Goal: Task Accomplishment & Management: Manage account settings

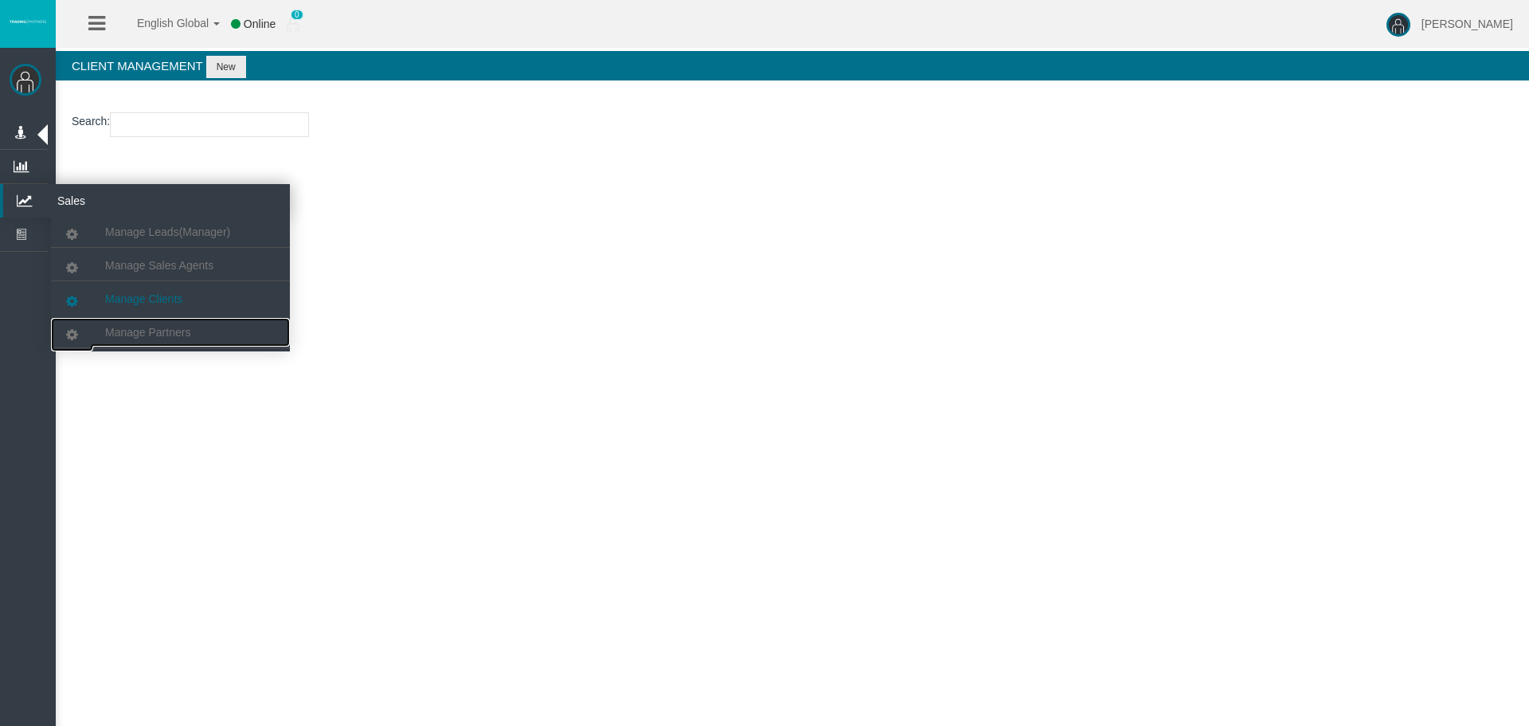
drag, startPoint x: 240, startPoint y: 327, endPoint x: 240, endPoint y: 288, distance: 39.0
click at [240, 327] on link "Manage Partners" at bounding box center [170, 332] width 239 height 29
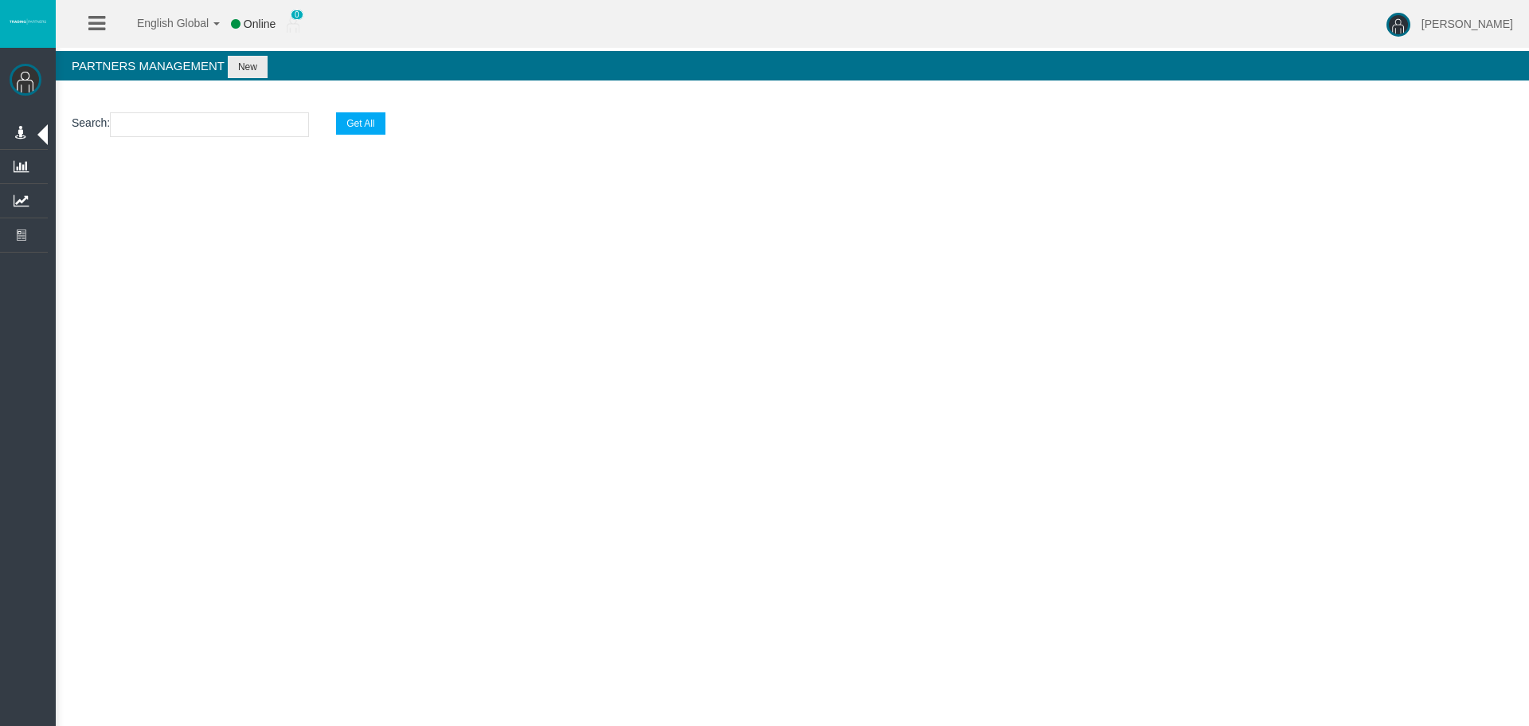
paste input "IBpprm2"
type input "IBpprm2"
click at [206, 136] on input "IBpprm2" at bounding box center [209, 124] width 199 height 25
select select "25"
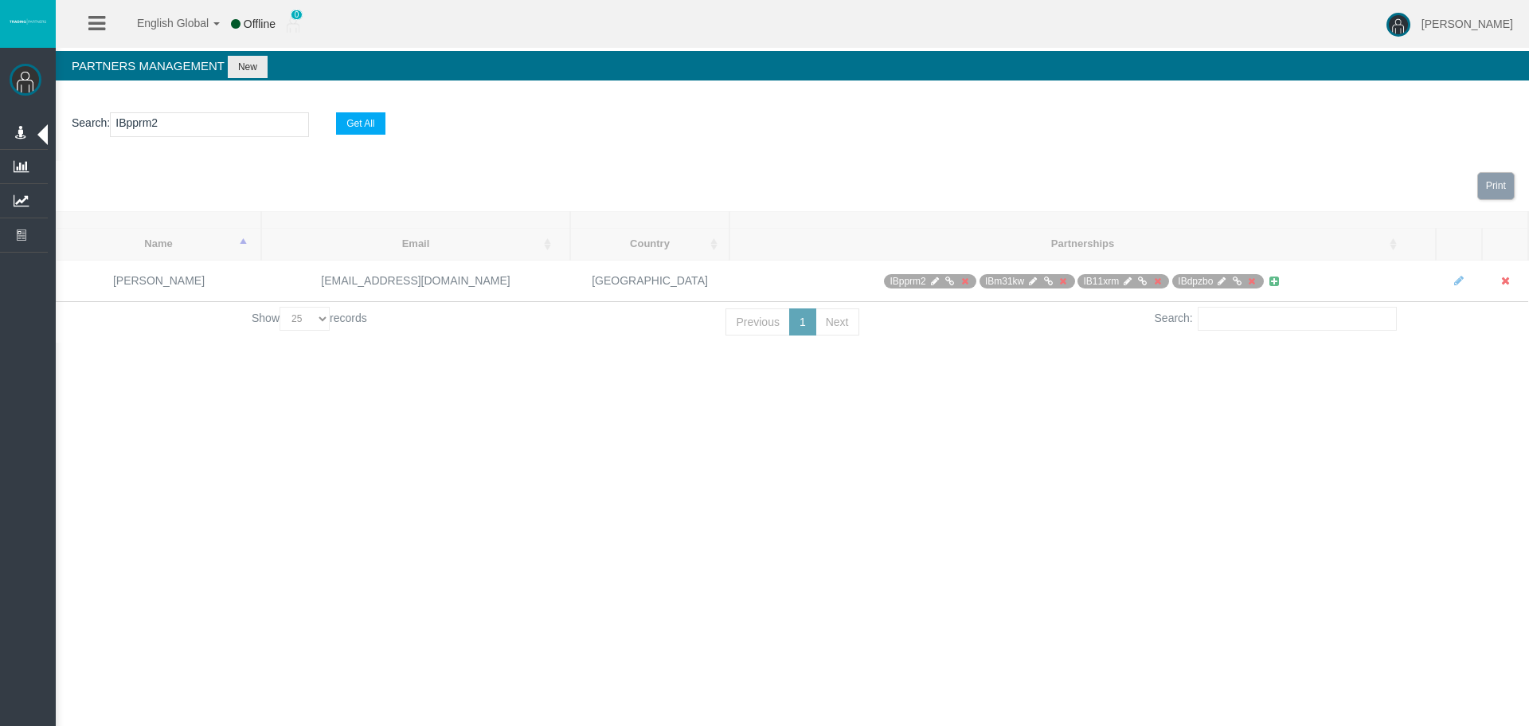
type input "IBpprm2"
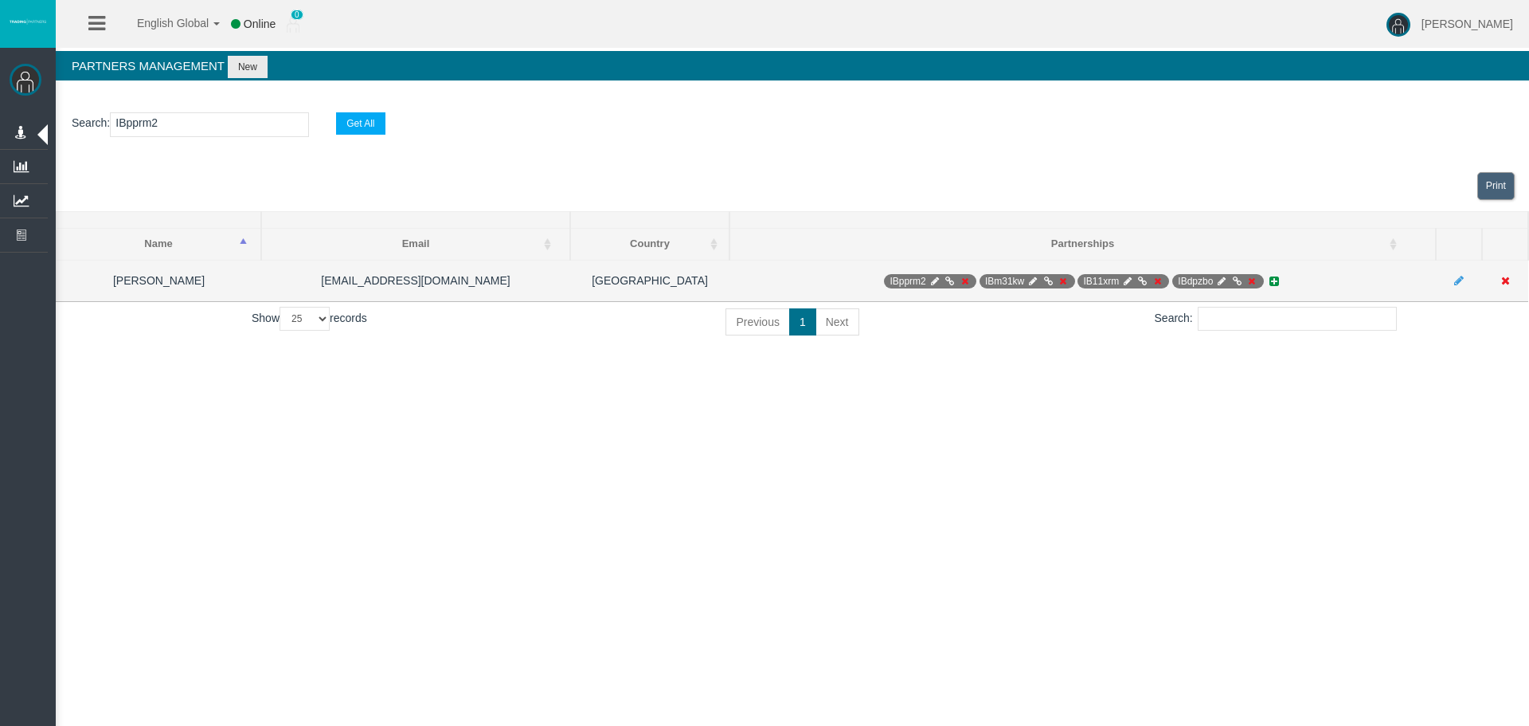
click at [948, 276] on icon at bounding box center [950, 281] width 12 height 10
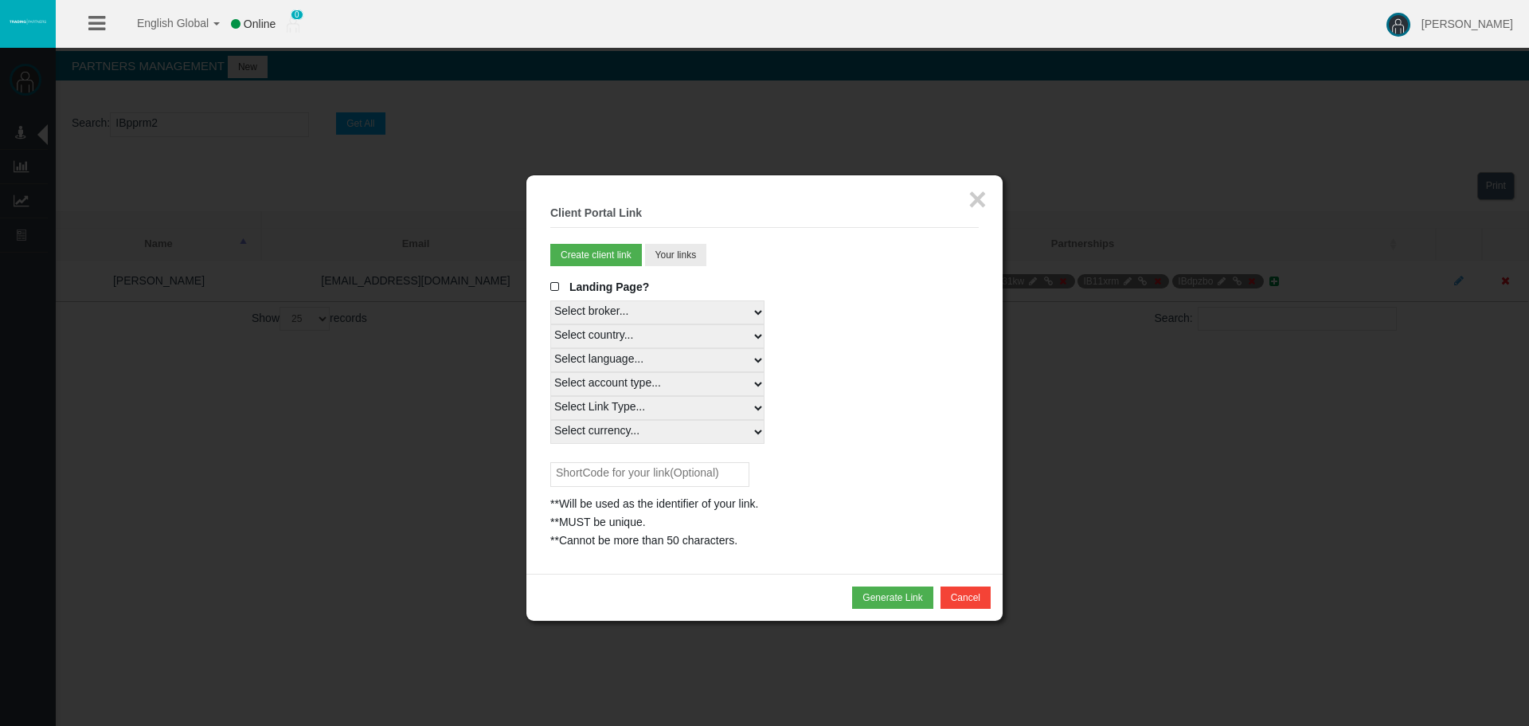
click at [663, 241] on fieldset "× Client Portal Link Create client link Create partner link Your links Master I…" at bounding box center [764, 374] width 428 height 350
click at [669, 253] on button "Your links" at bounding box center [676, 255] width 62 height 22
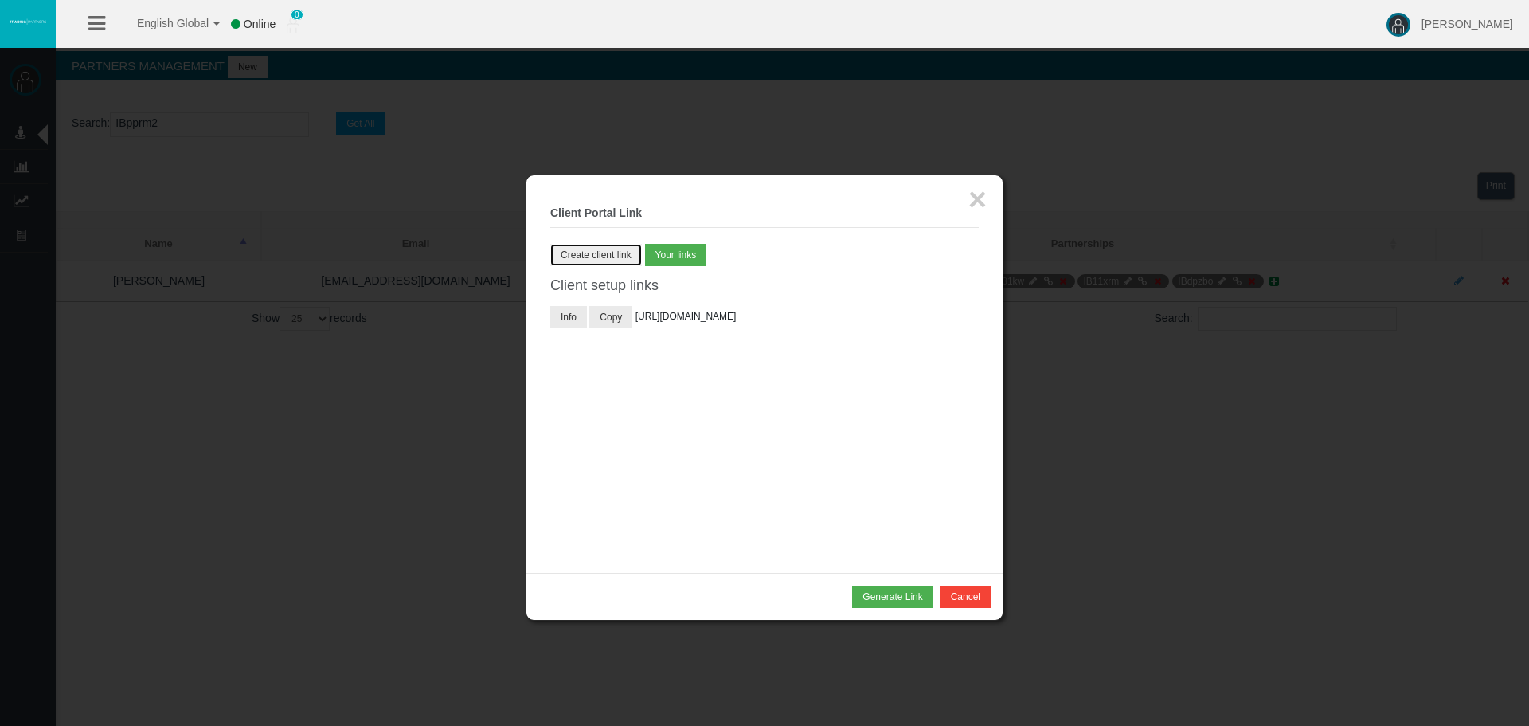
click at [610, 252] on button "Create client link" at bounding box center [596, 255] width 92 height 22
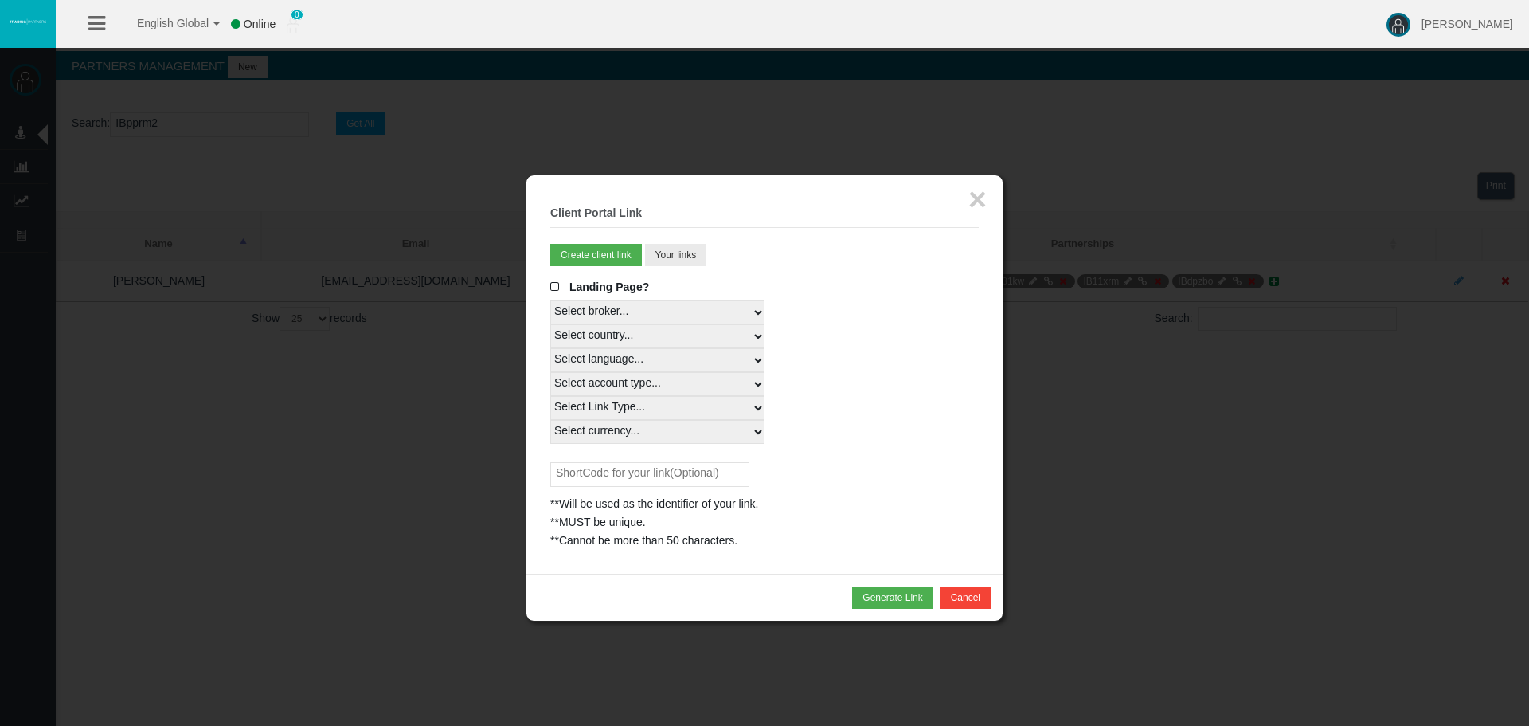
click at [965, 192] on div "× Client Portal Link Create client link Create partner link Your links Master I…" at bounding box center [764, 374] width 476 height 398
click at [972, 196] on button "×" at bounding box center [977, 199] width 18 height 32
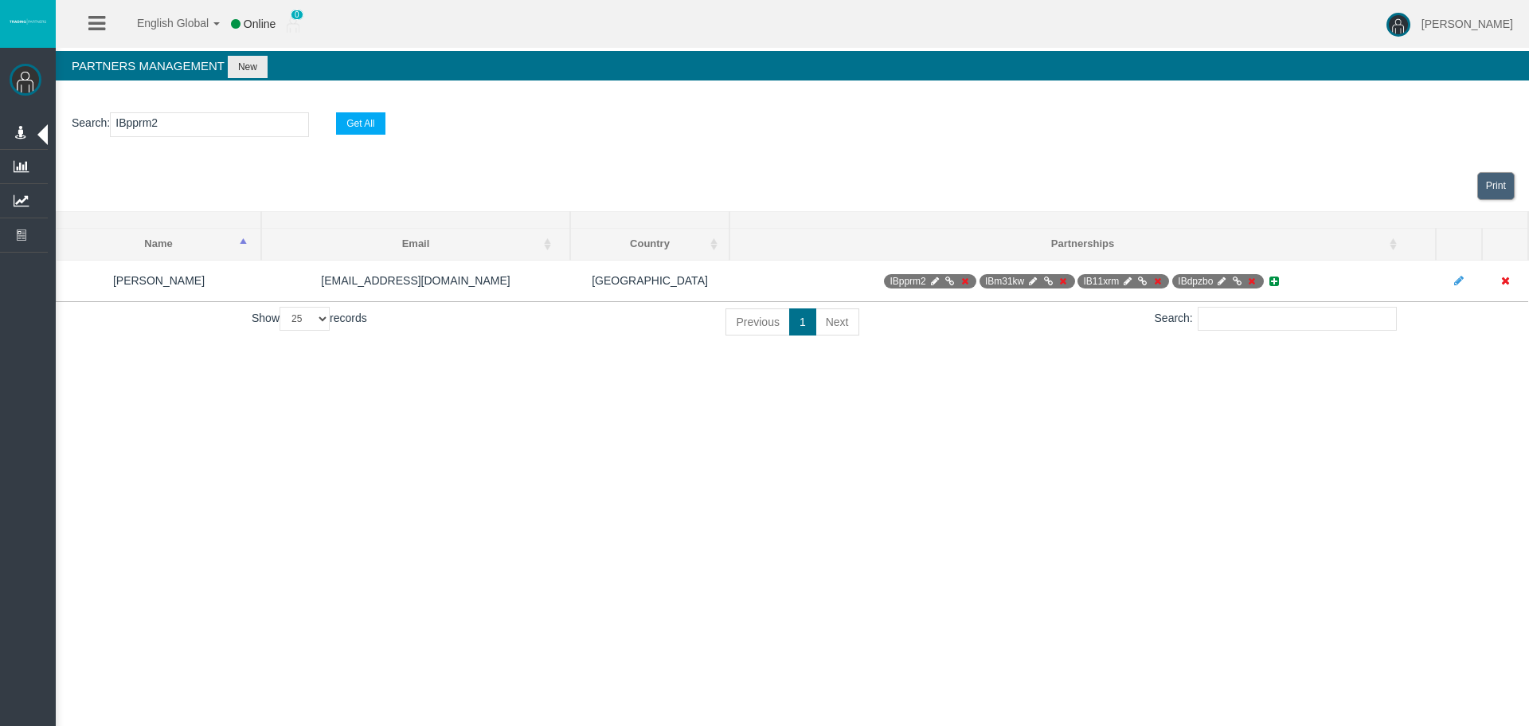
click at [857, 570] on div "English Global 简体中文 English Global 日本語 한국어 Online 0 [PERSON_NAME] Help Log Out …" at bounding box center [764, 363] width 1529 height 726
click at [1133, 550] on div "English Global 简体中文 English Global 日本語 한국어 Online 0 [PERSON_NAME] Help Log Out …" at bounding box center [764, 363] width 1529 height 726
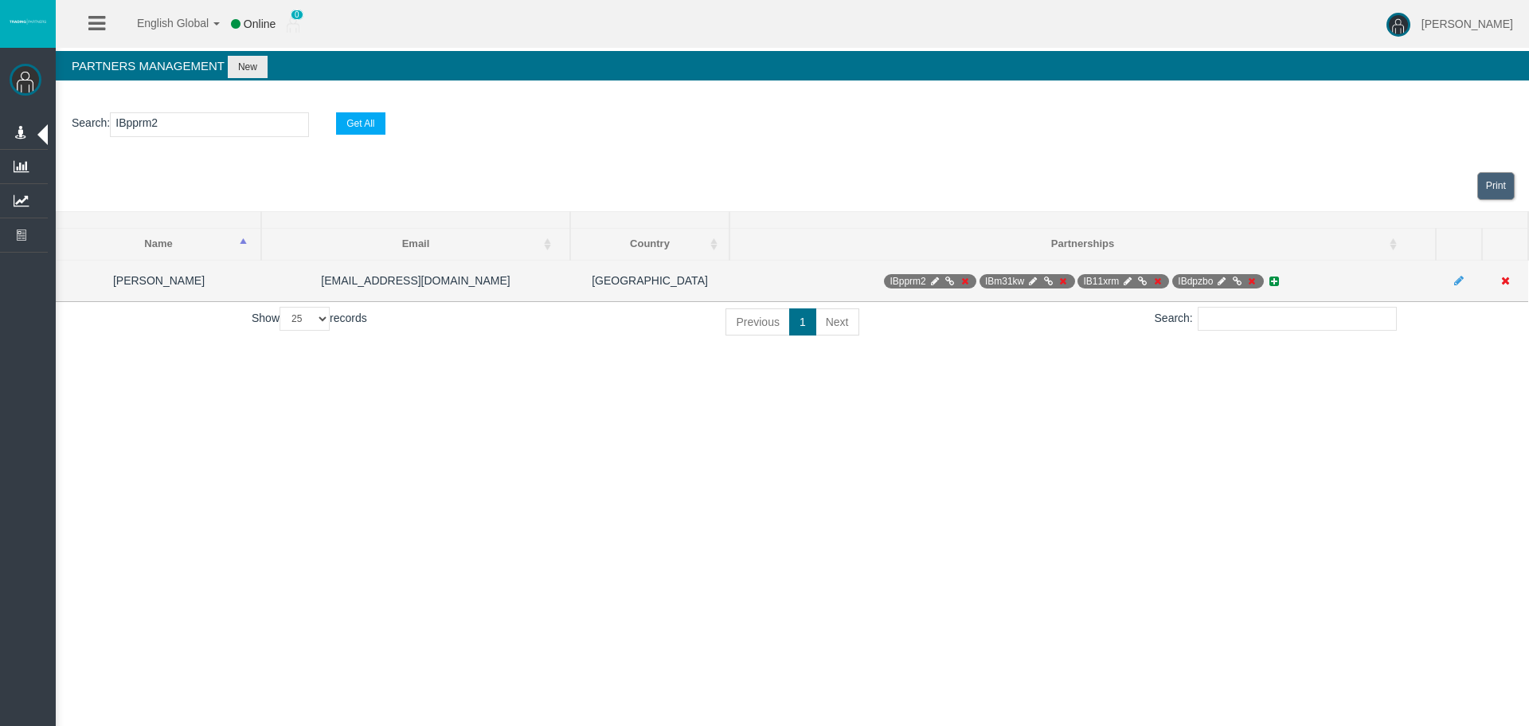
click at [950, 279] on icon at bounding box center [950, 281] width 12 height 10
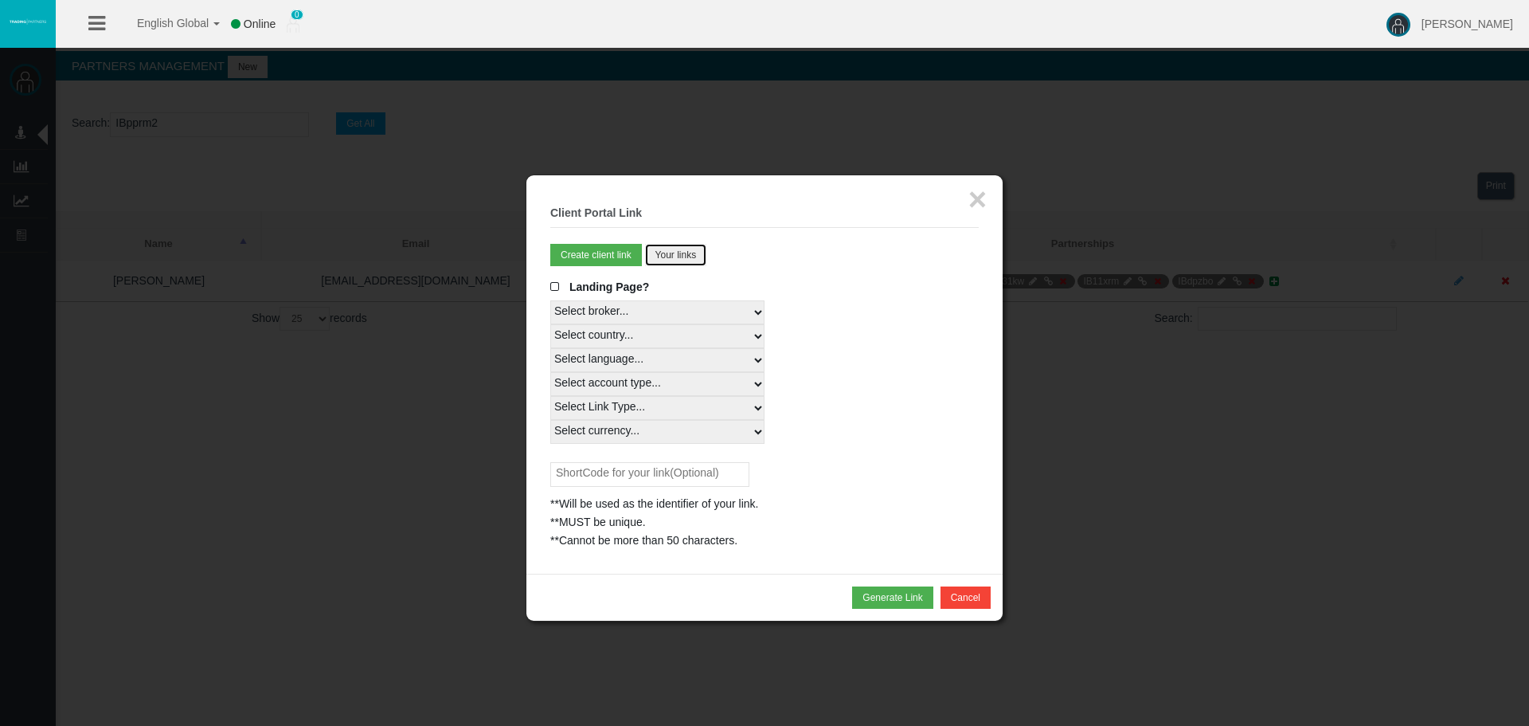
click at [678, 263] on button "Your links" at bounding box center [676, 255] width 62 height 22
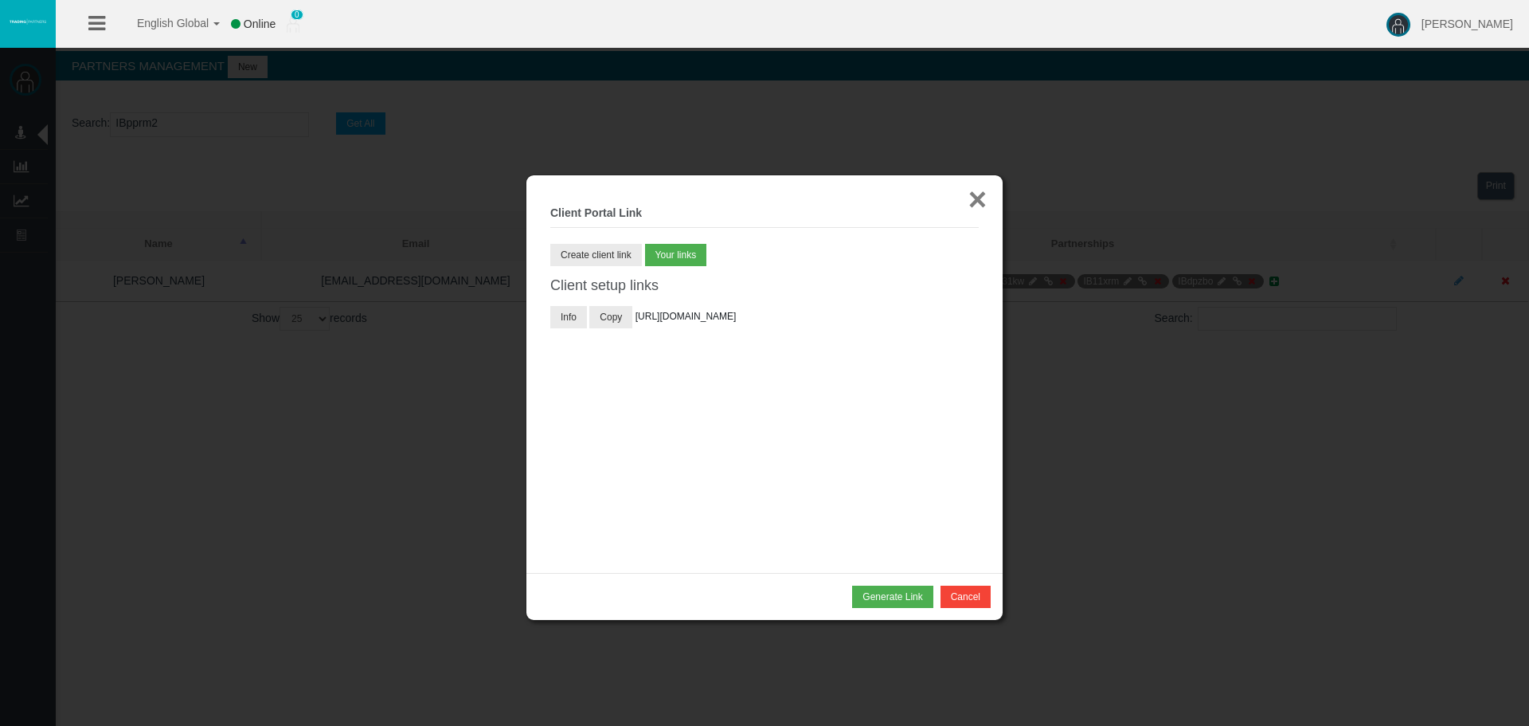
click at [984, 196] on button "×" at bounding box center [977, 199] width 18 height 32
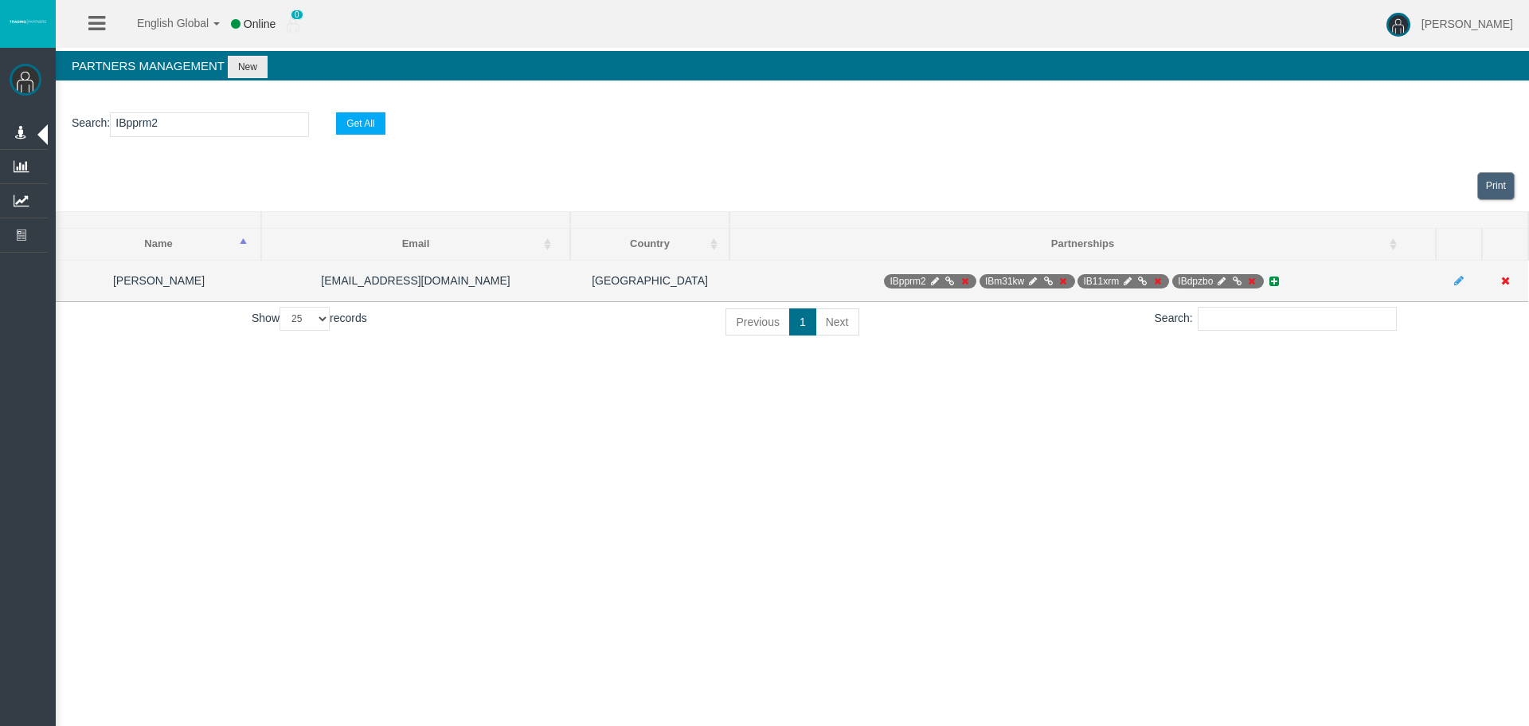
click at [937, 279] on icon at bounding box center [935, 281] width 12 height 10
select select "0"
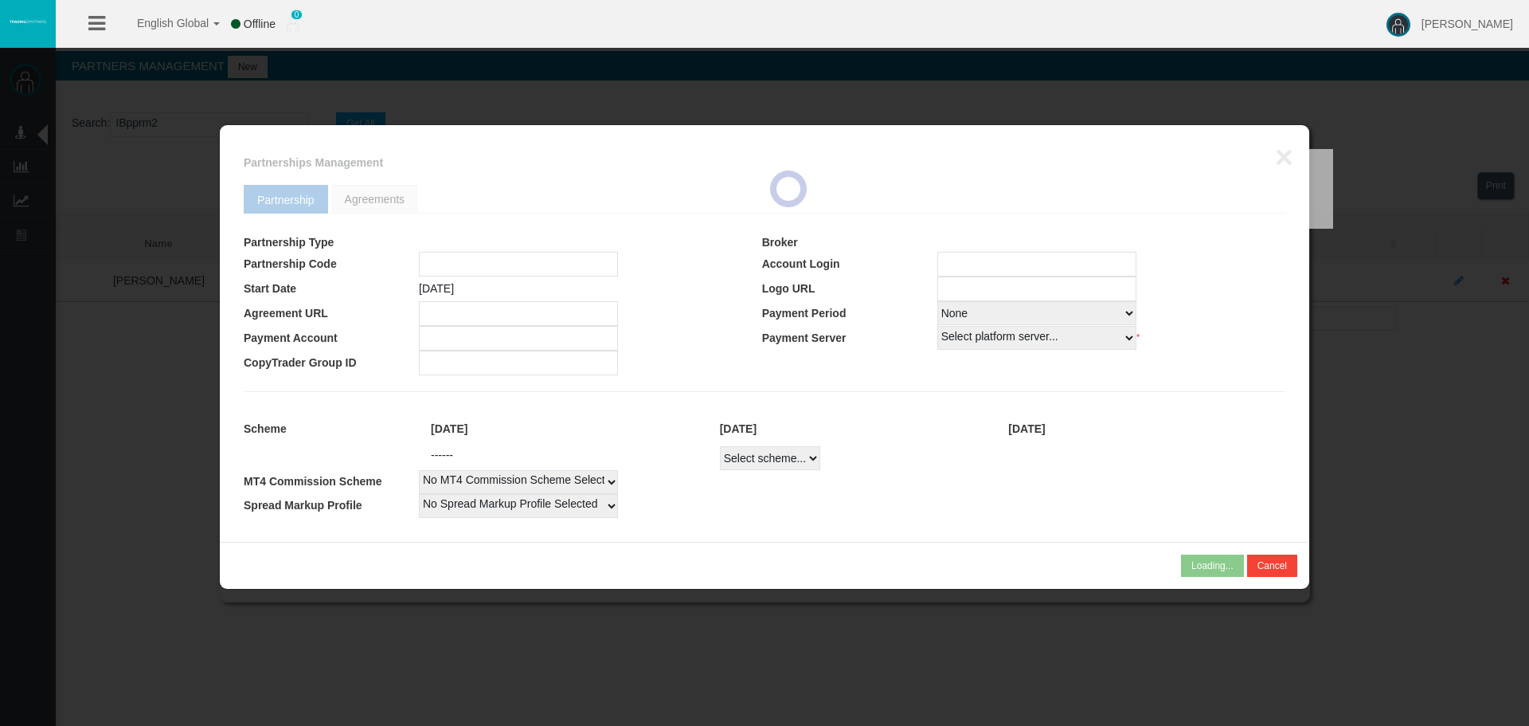
type input "IBpprm2"
type input "19265694"
select select
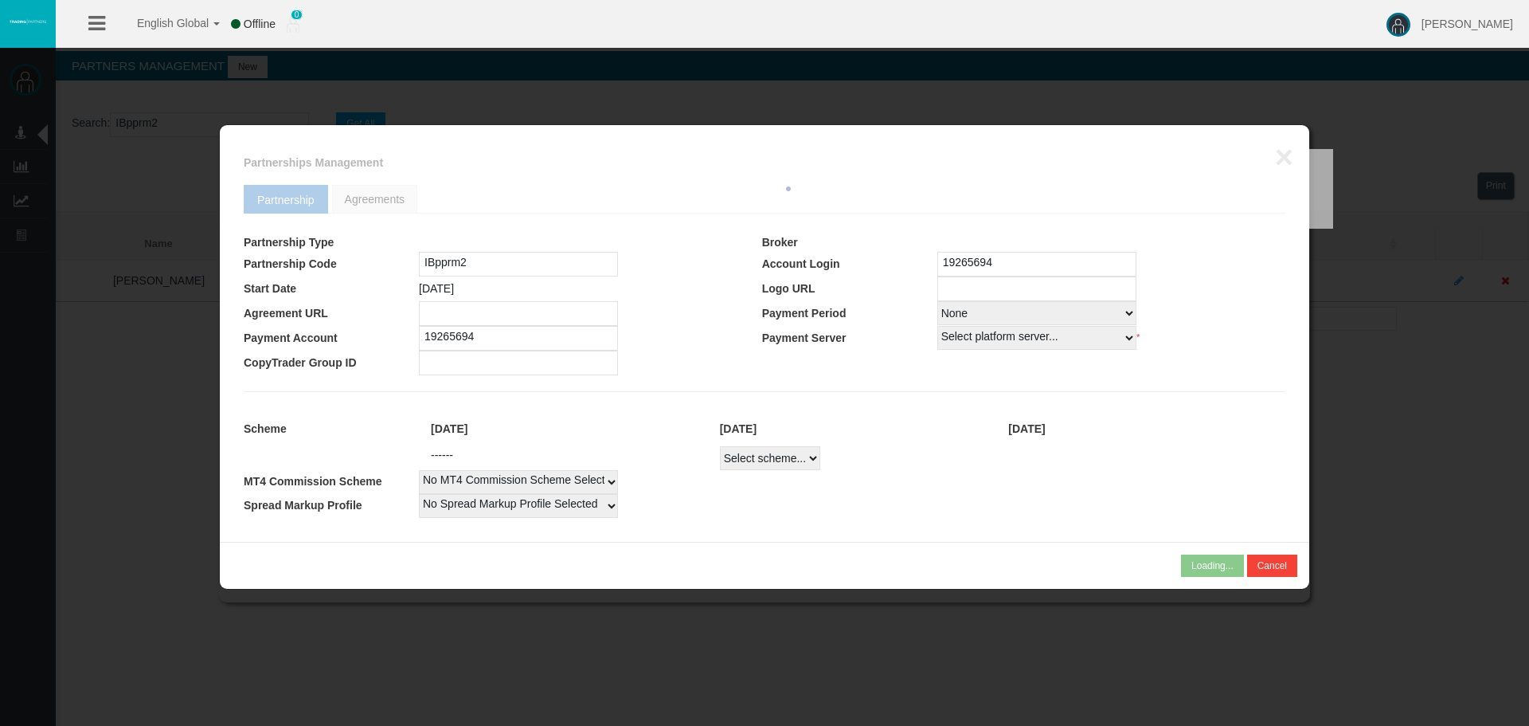
select select
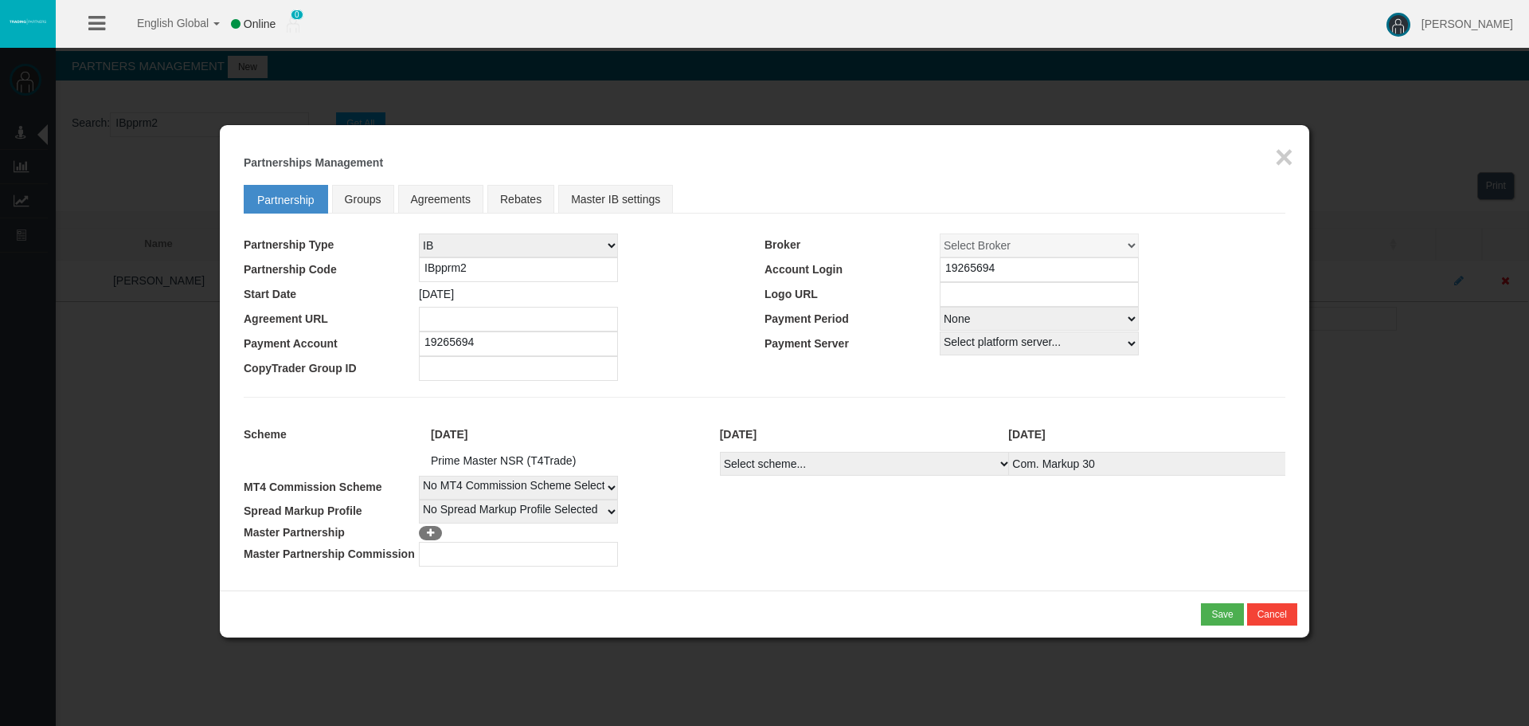
click at [1294, 158] on div "Loading... × Partnerships Management Partnership Groups Agreements Rebates Mast…" at bounding box center [764, 357] width 1089 height 465
drag, startPoint x: 1277, startPoint y: 141, endPoint x: 1285, endPoint y: 158, distance: 18.5
click at [1280, 149] on button "×" at bounding box center [1284, 157] width 18 height 32
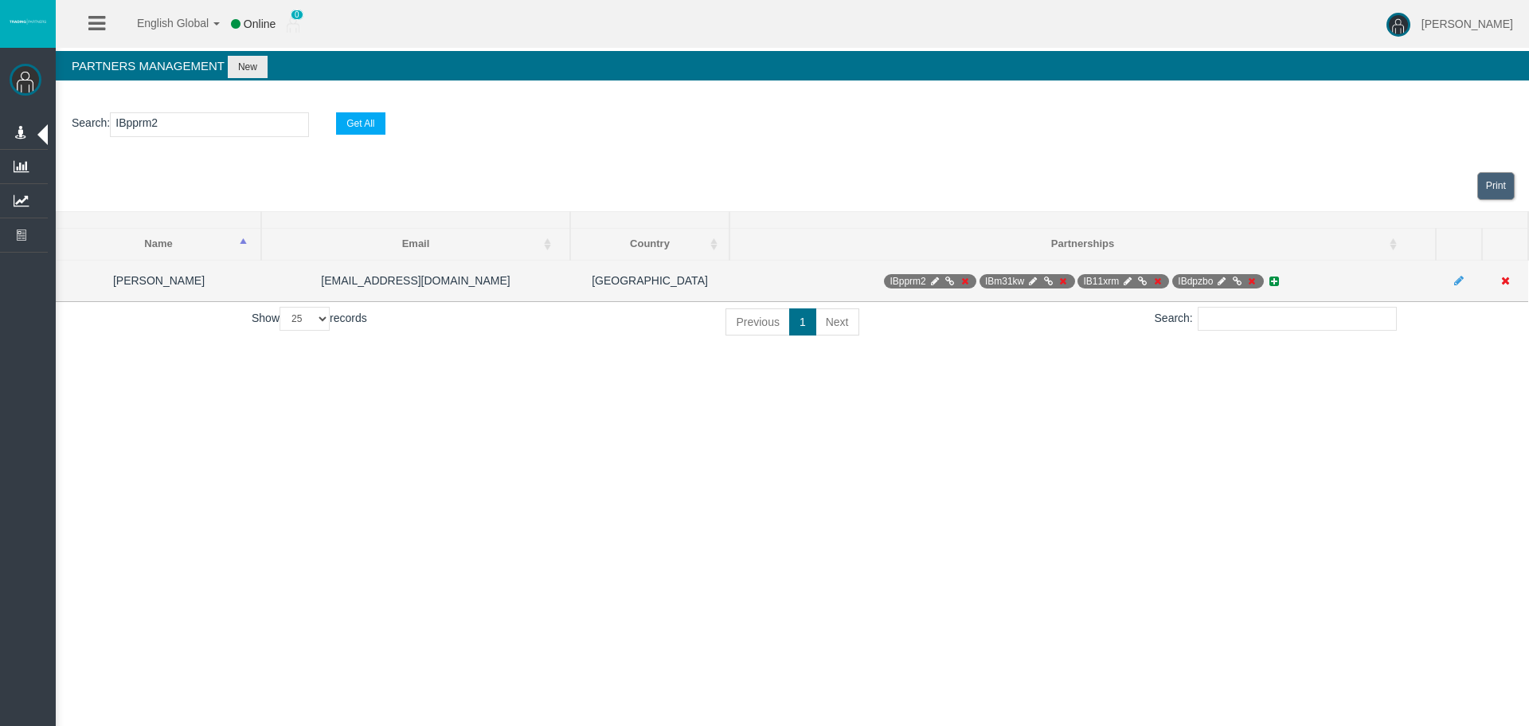
click at [949, 278] on icon at bounding box center [950, 281] width 12 height 10
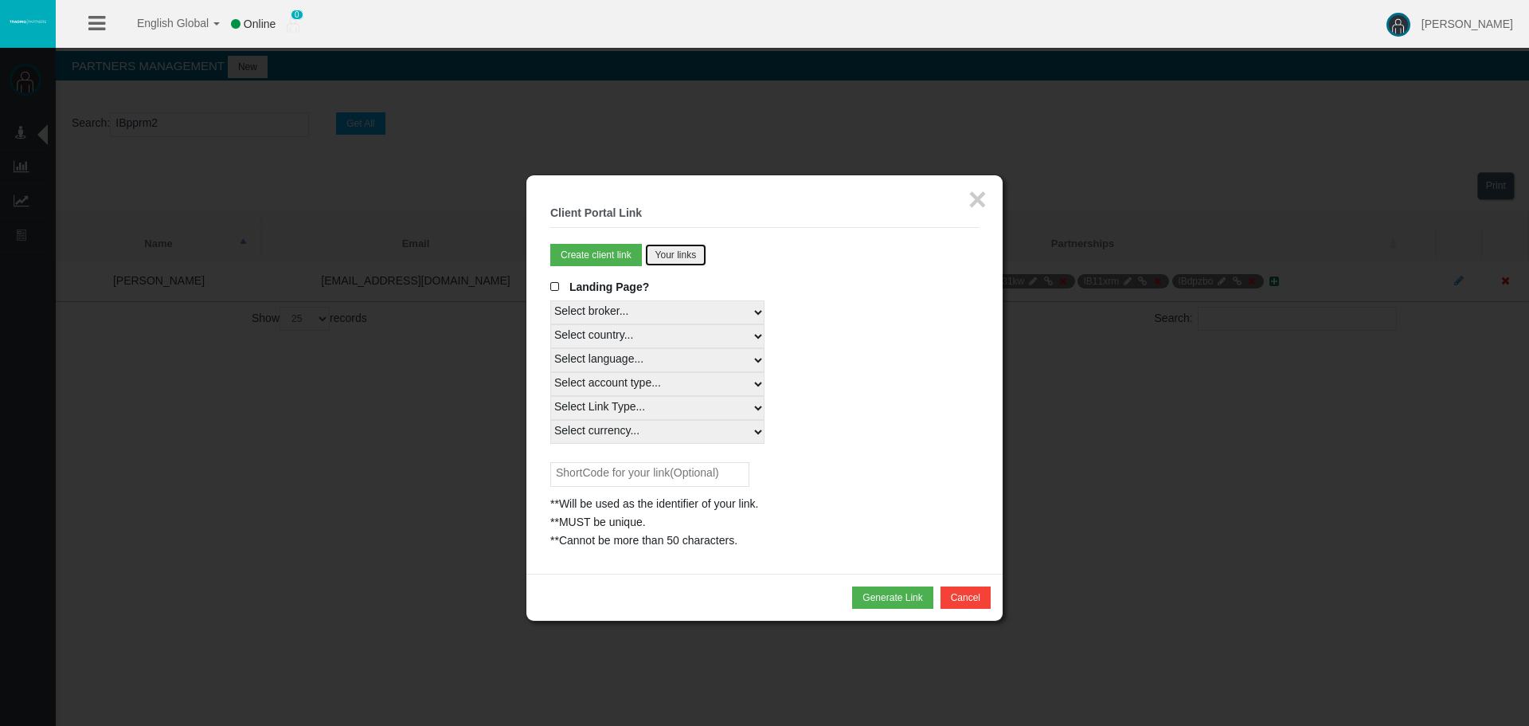
click at [674, 250] on button "Your links" at bounding box center [676, 255] width 62 height 22
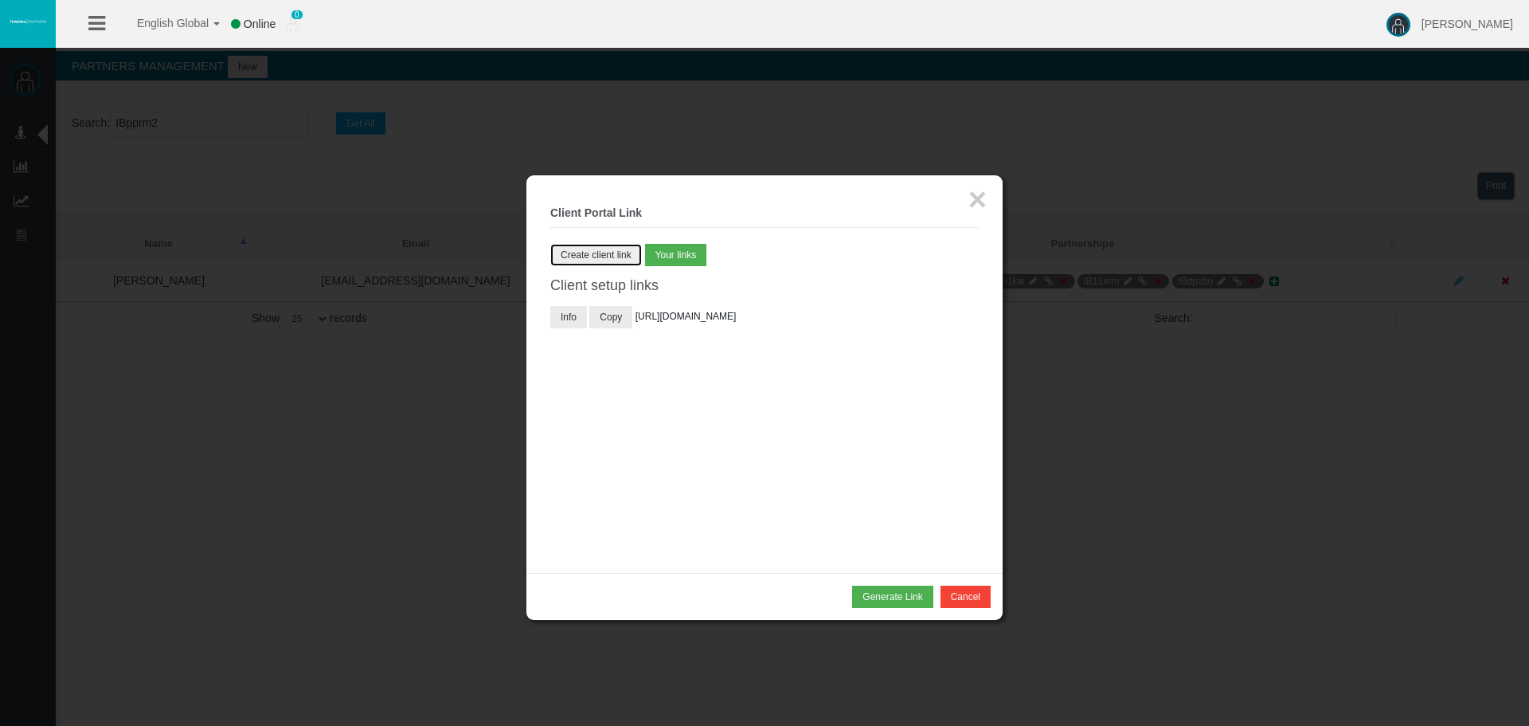
click at [623, 258] on button "Create client link" at bounding box center [596, 255] width 92 height 22
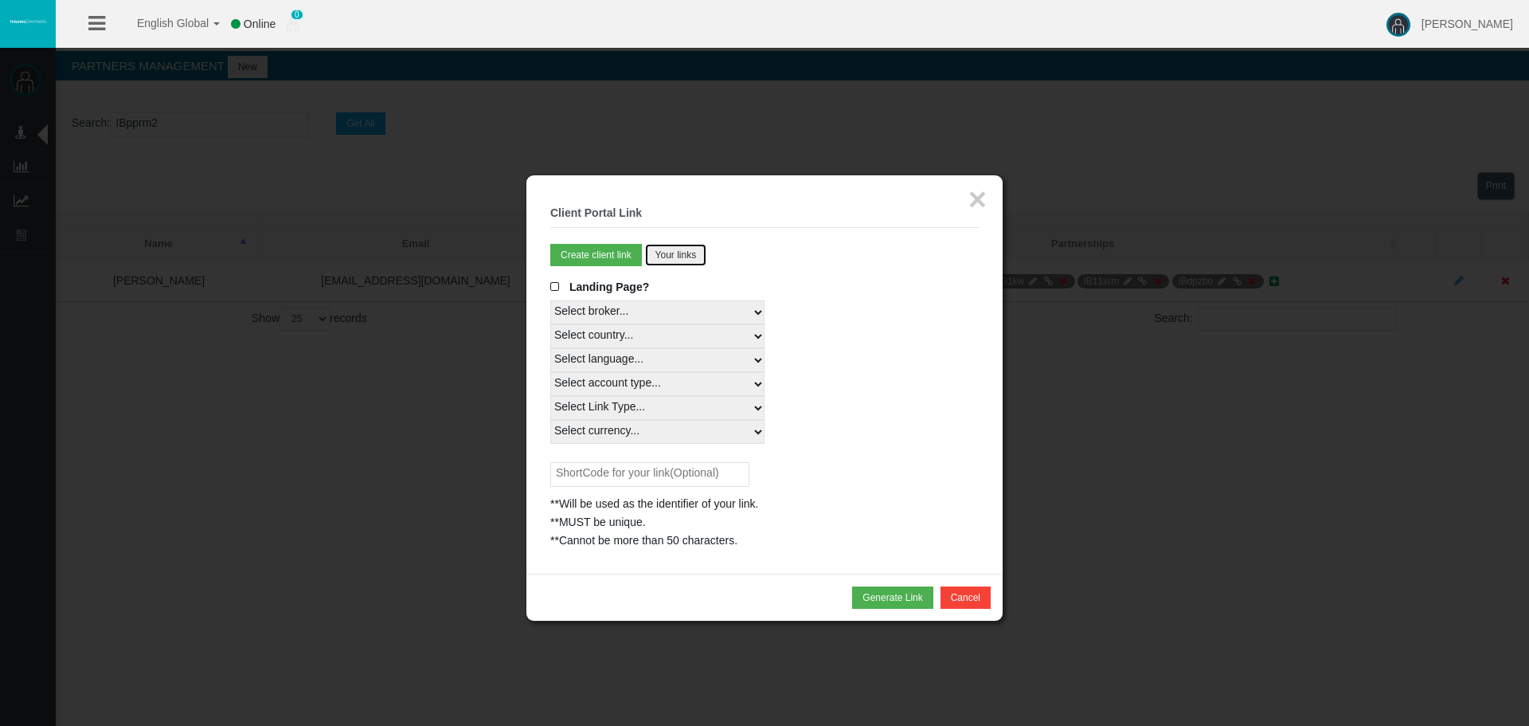
click at [667, 246] on button "Your links" at bounding box center [676, 255] width 62 height 22
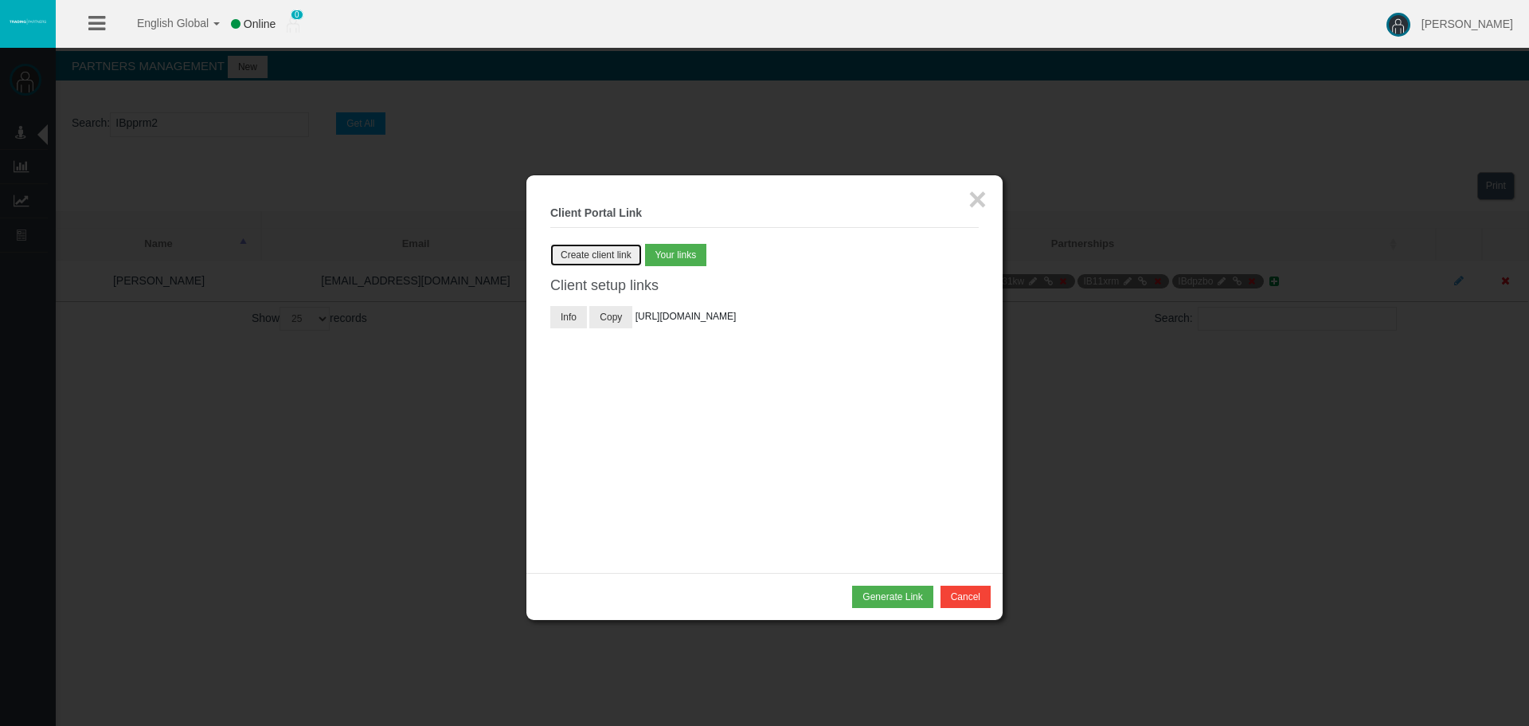
click at [598, 252] on button "Create client link" at bounding box center [596, 255] width 92 height 22
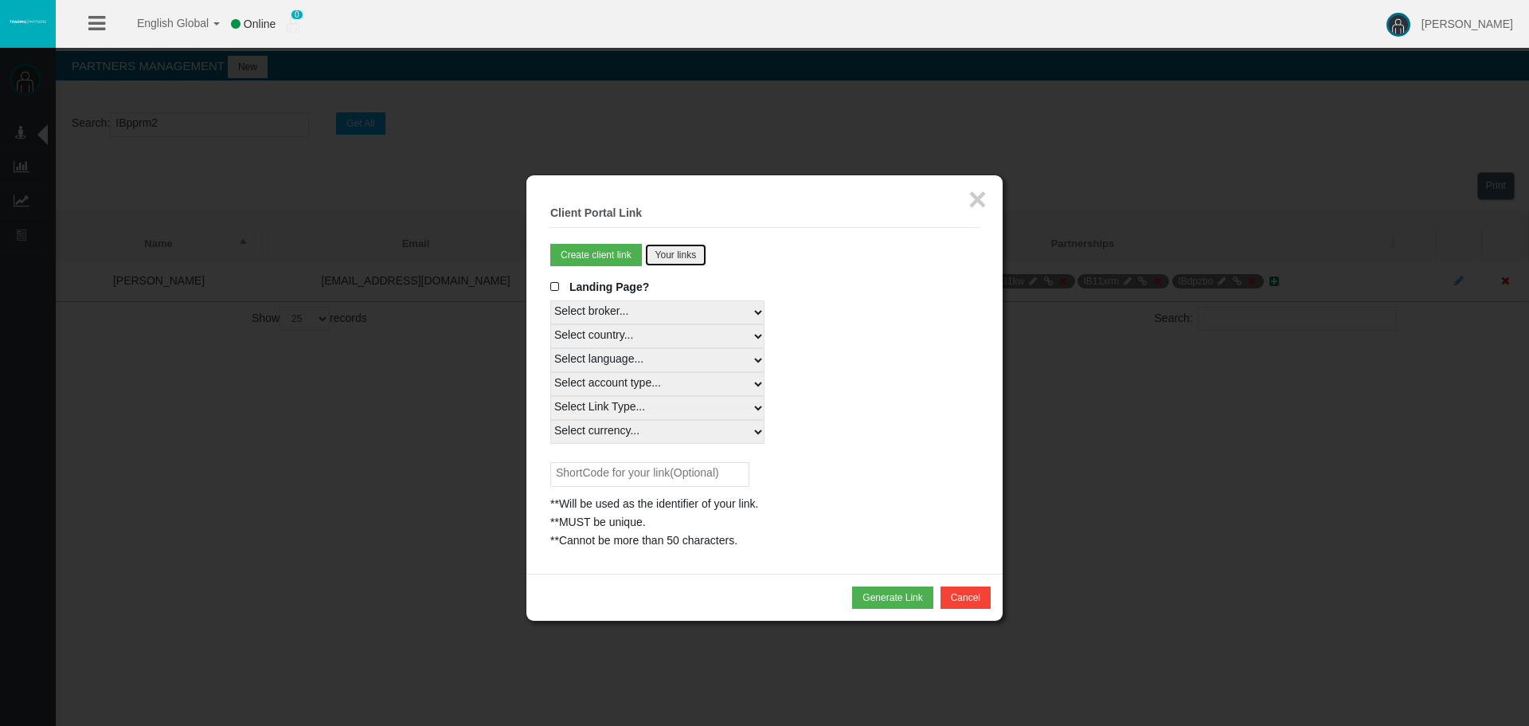
click at [683, 257] on button "Your links" at bounding box center [676, 255] width 62 height 22
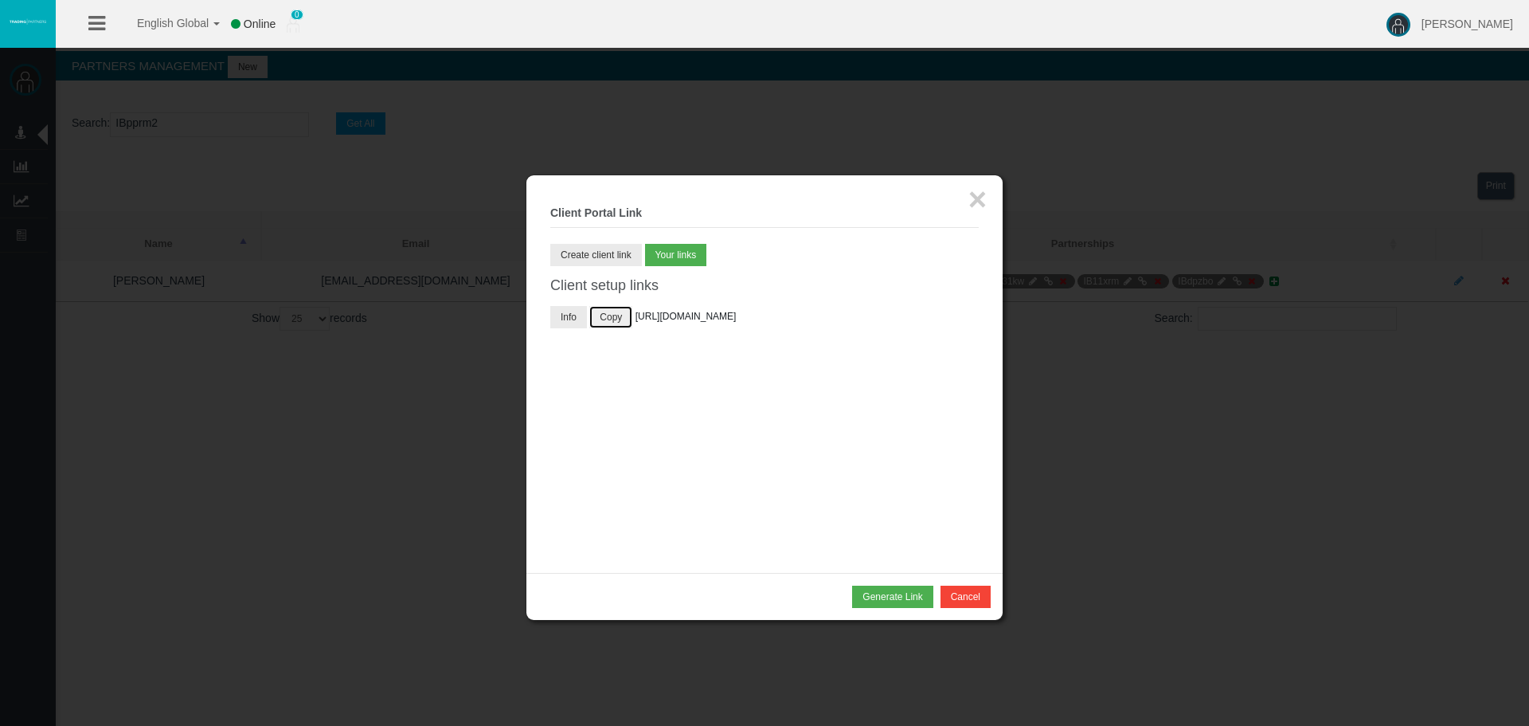
click at [628, 316] on button "Copy" at bounding box center [610, 317] width 43 height 22
click at [979, 193] on button "×" at bounding box center [977, 199] width 18 height 32
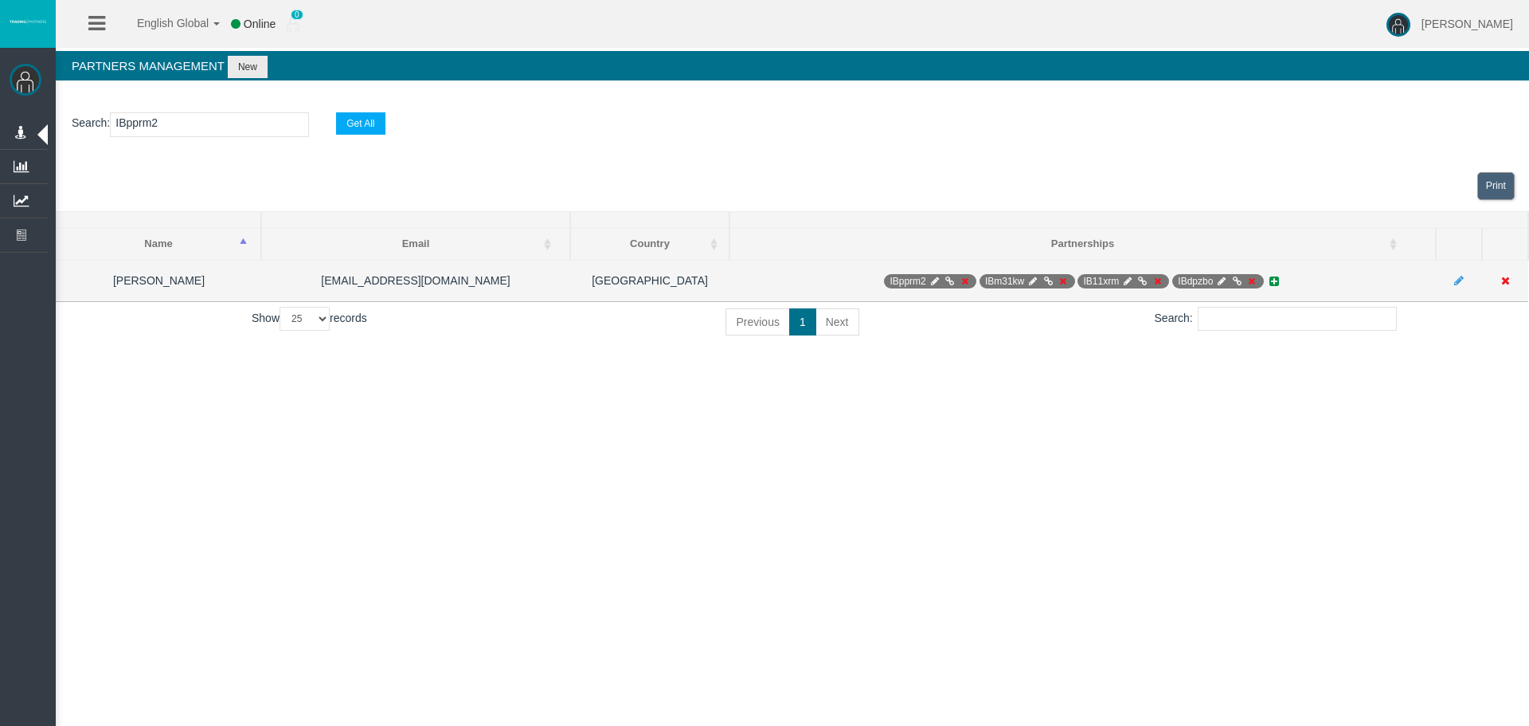
click at [941, 280] on icon at bounding box center [935, 281] width 12 height 10
select select "0"
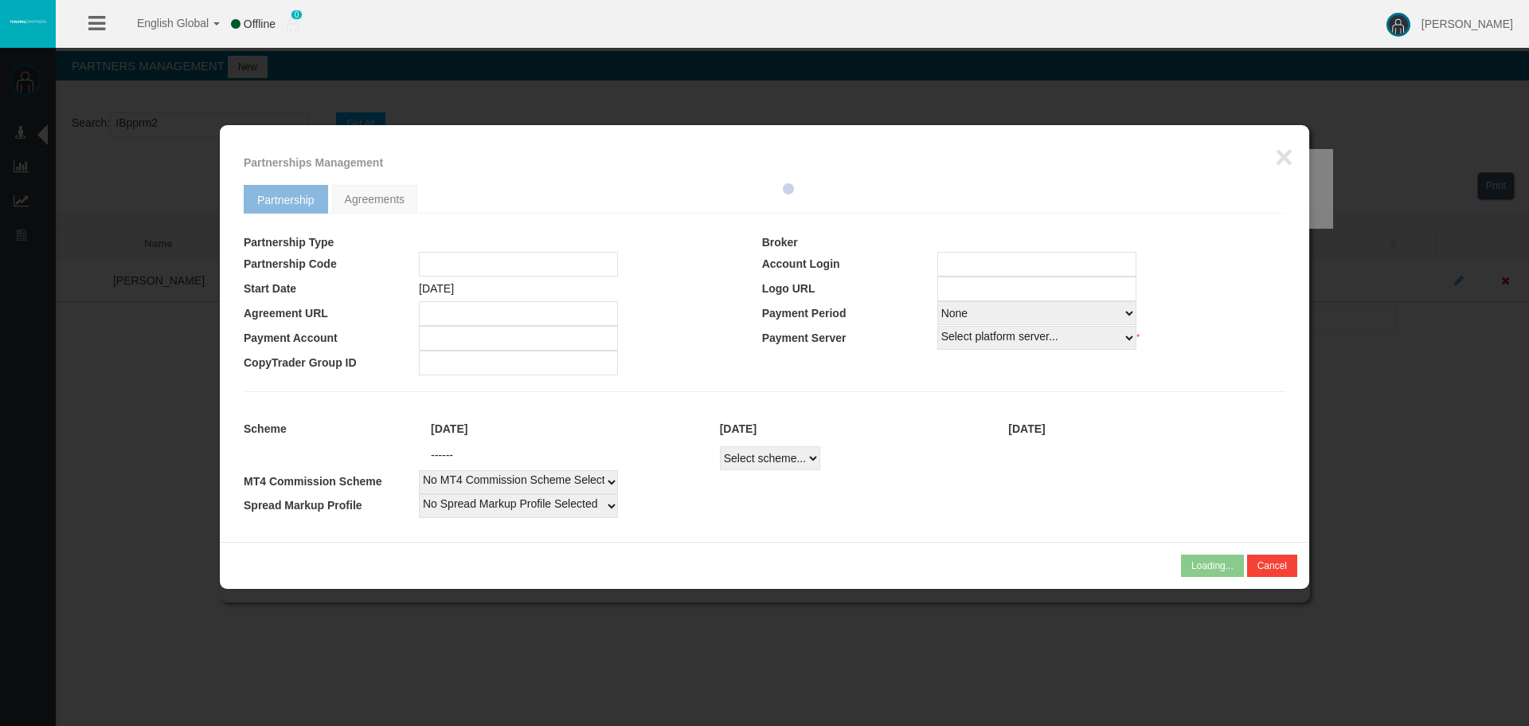
type input "IBpprm2"
type input "19265694"
select select
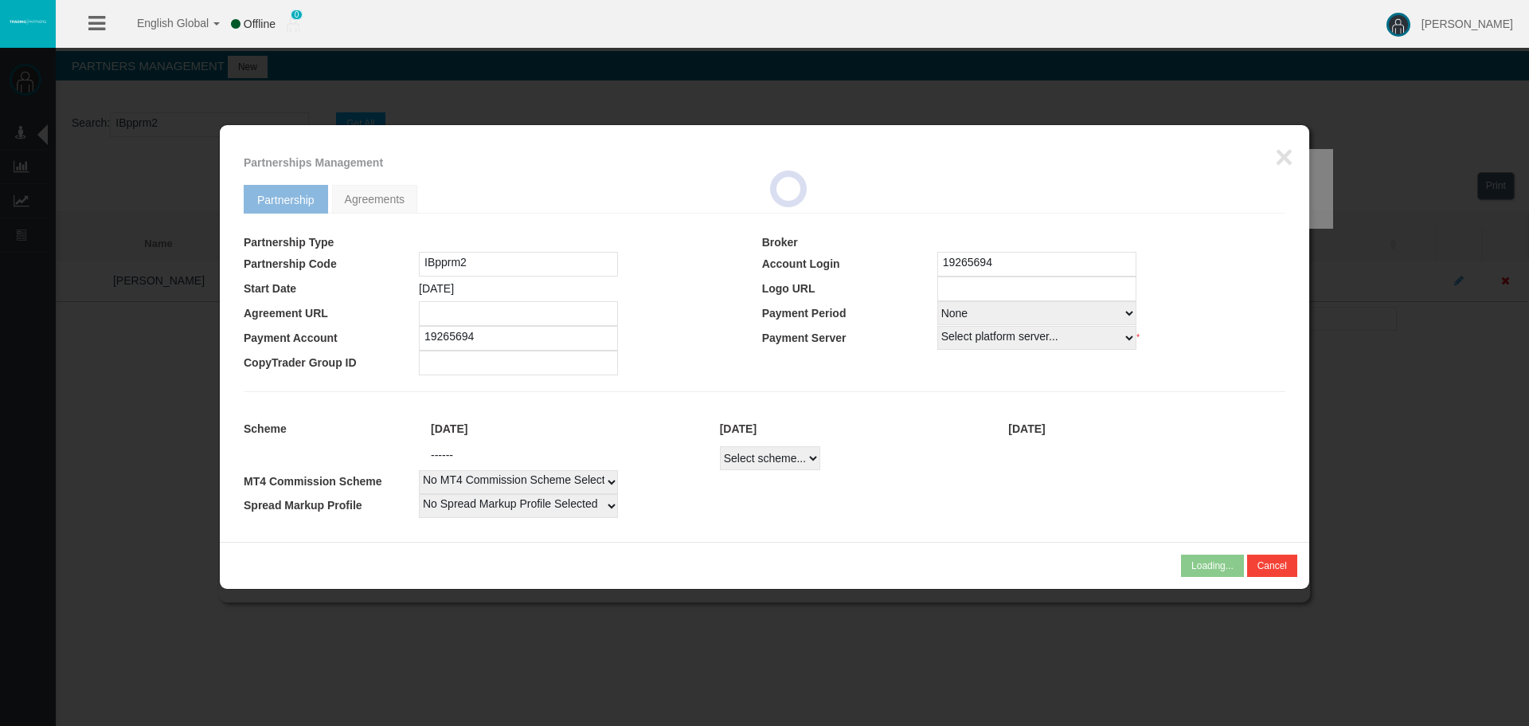
select select
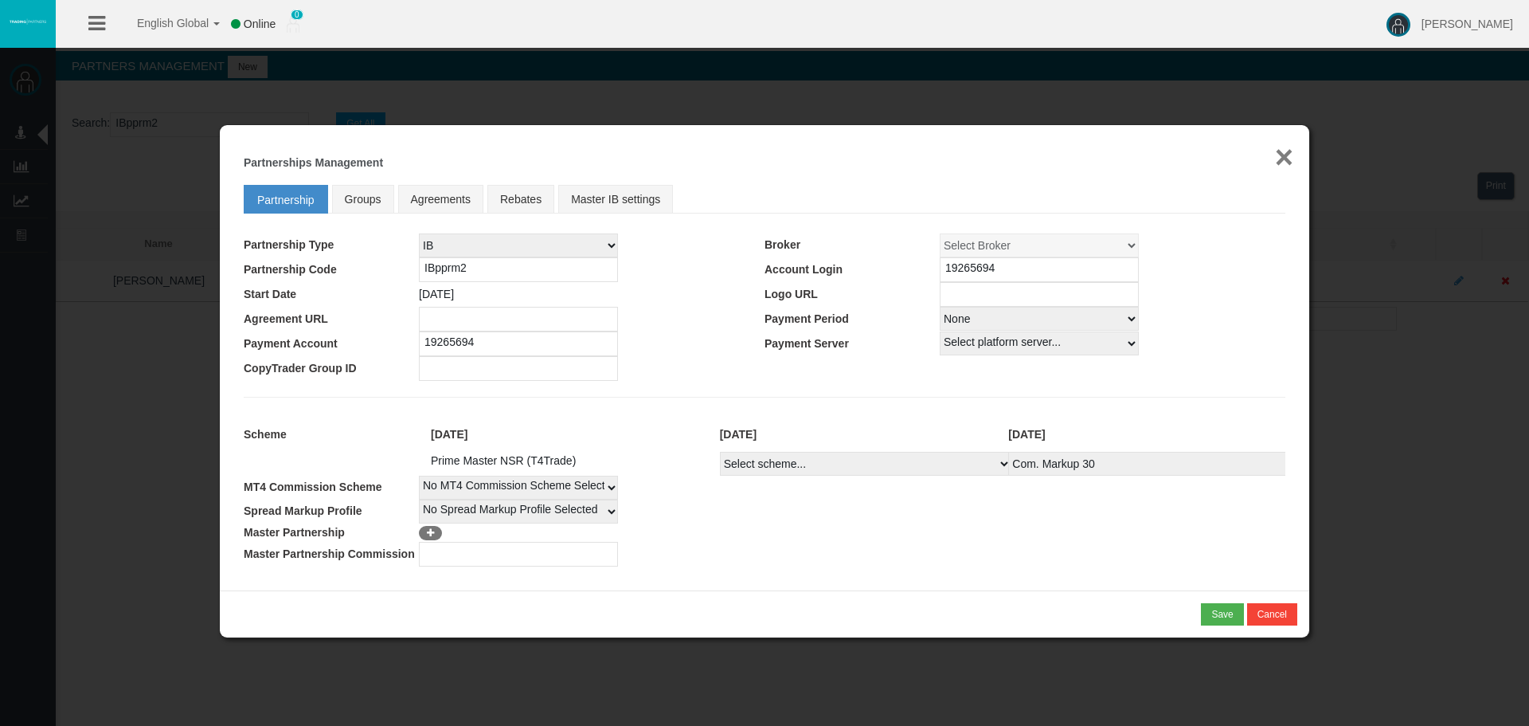
click at [1286, 163] on button "×" at bounding box center [1284, 157] width 18 height 32
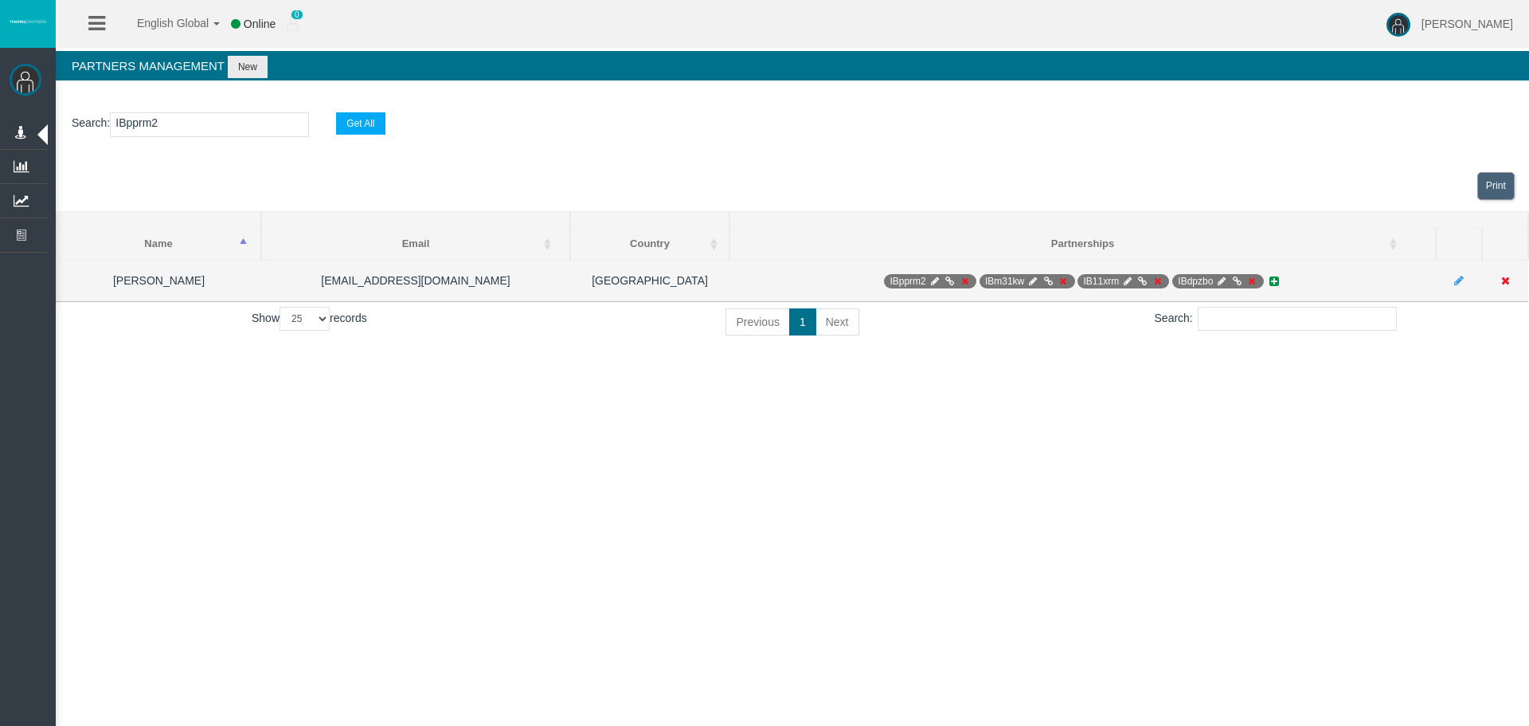
click at [952, 280] on icon at bounding box center [950, 281] width 12 height 10
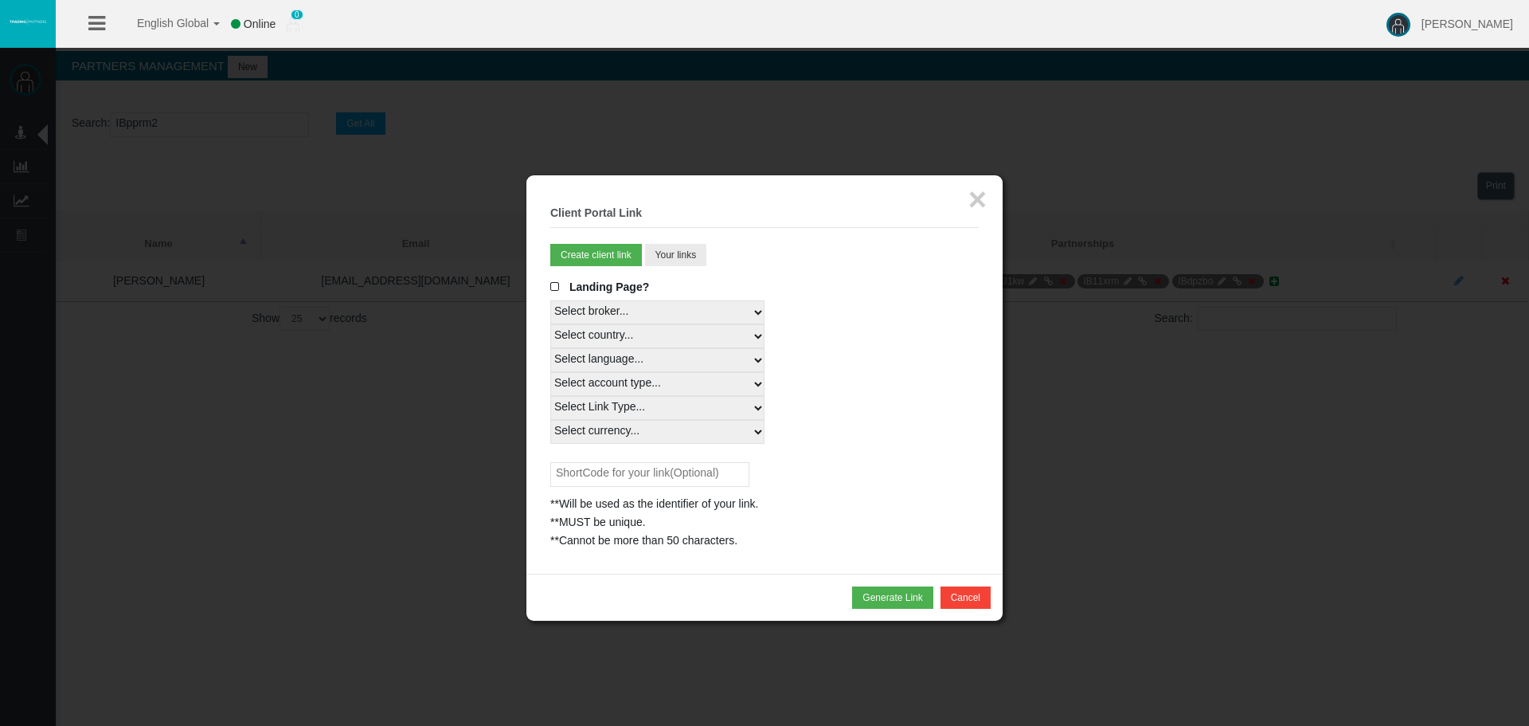
click at [768, 270] on fieldset "× Client Portal Link Create client link Create partner link Your links Master I…" at bounding box center [764, 374] width 428 height 350
click at [820, 263] on fieldset "× Client Portal Link Create client link Create partner link Your links Master I…" at bounding box center [764, 374] width 428 height 350
drag, startPoint x: 976, startPoint y: 198, endPoint x: 1028, endPoint y: 230, distance: 60.8
click at [977, 201] on button "×" at bounding box center [977, 199] width 18 height 32
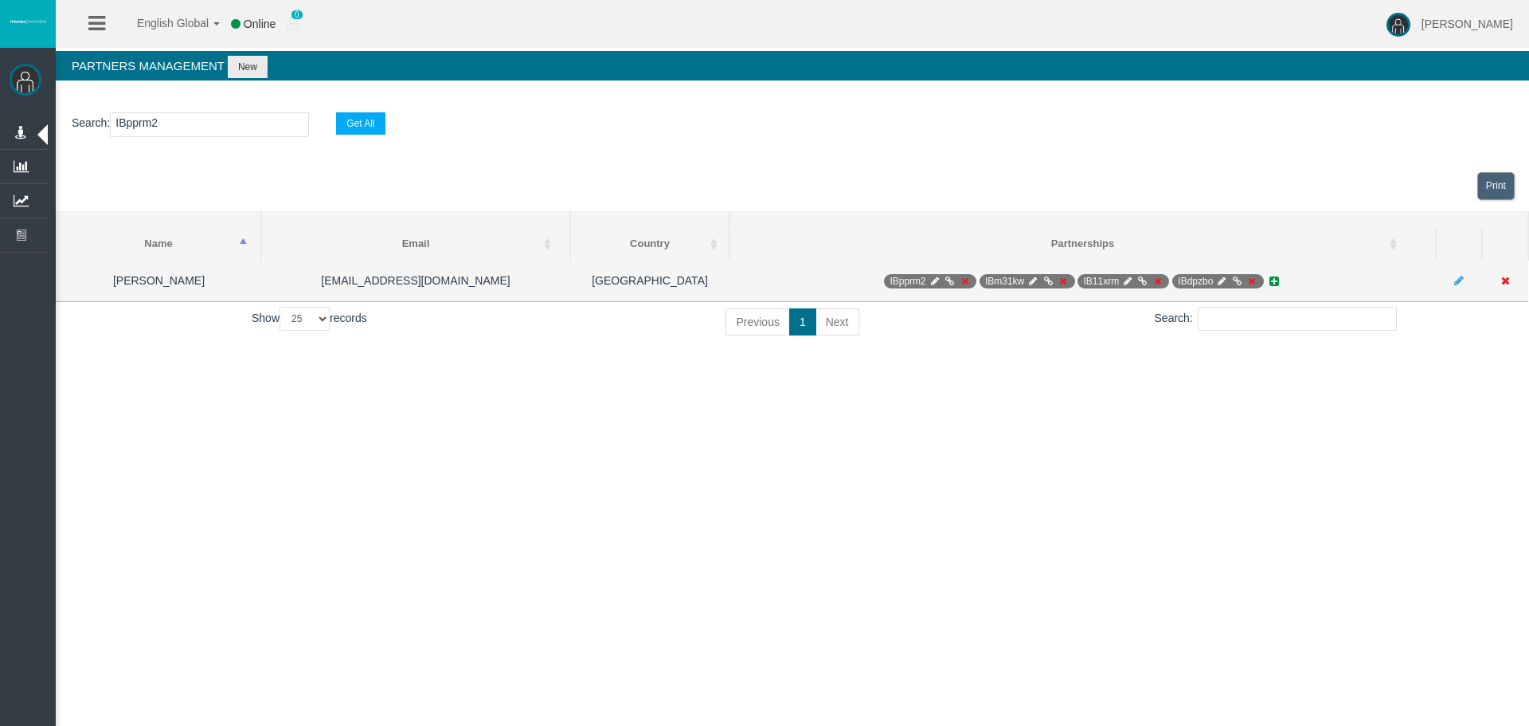
click at [1048, 272] on td "IBpprm2 IBm31kw IB11xrm [GEOGRAPHIC_DATA]" at bounding box center [1083, 280] width 706 height 41
click at [1048, 276] on icon at bounding box center [1048, 281] width 12 height 10
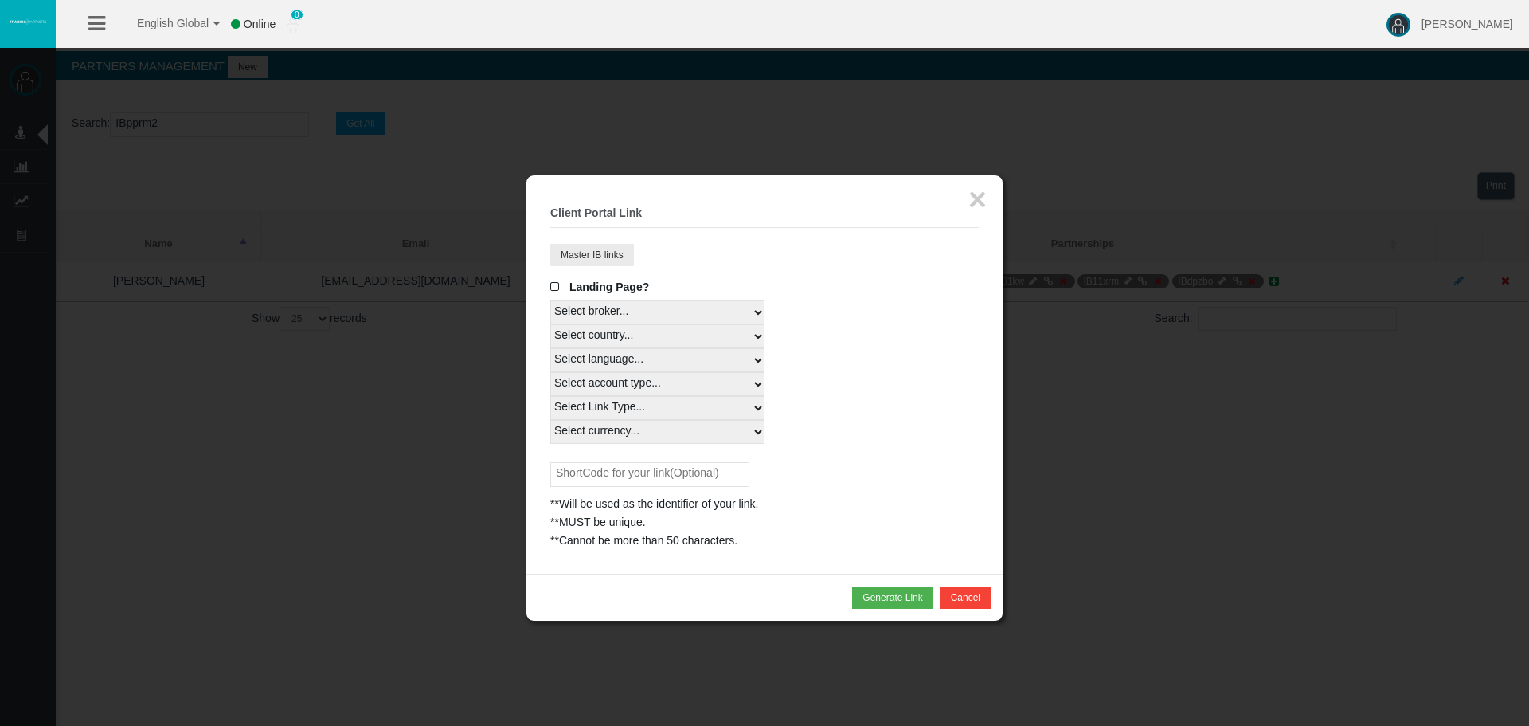
click at [534, 264] on div "× Client Portal Link Create client link Create partner link Your links Master I…" at bounding box center [764, 374] width 476 height 398
click at [590, 252] on button "Master IB links" at bounding box center [592, 255] width 84 height 22
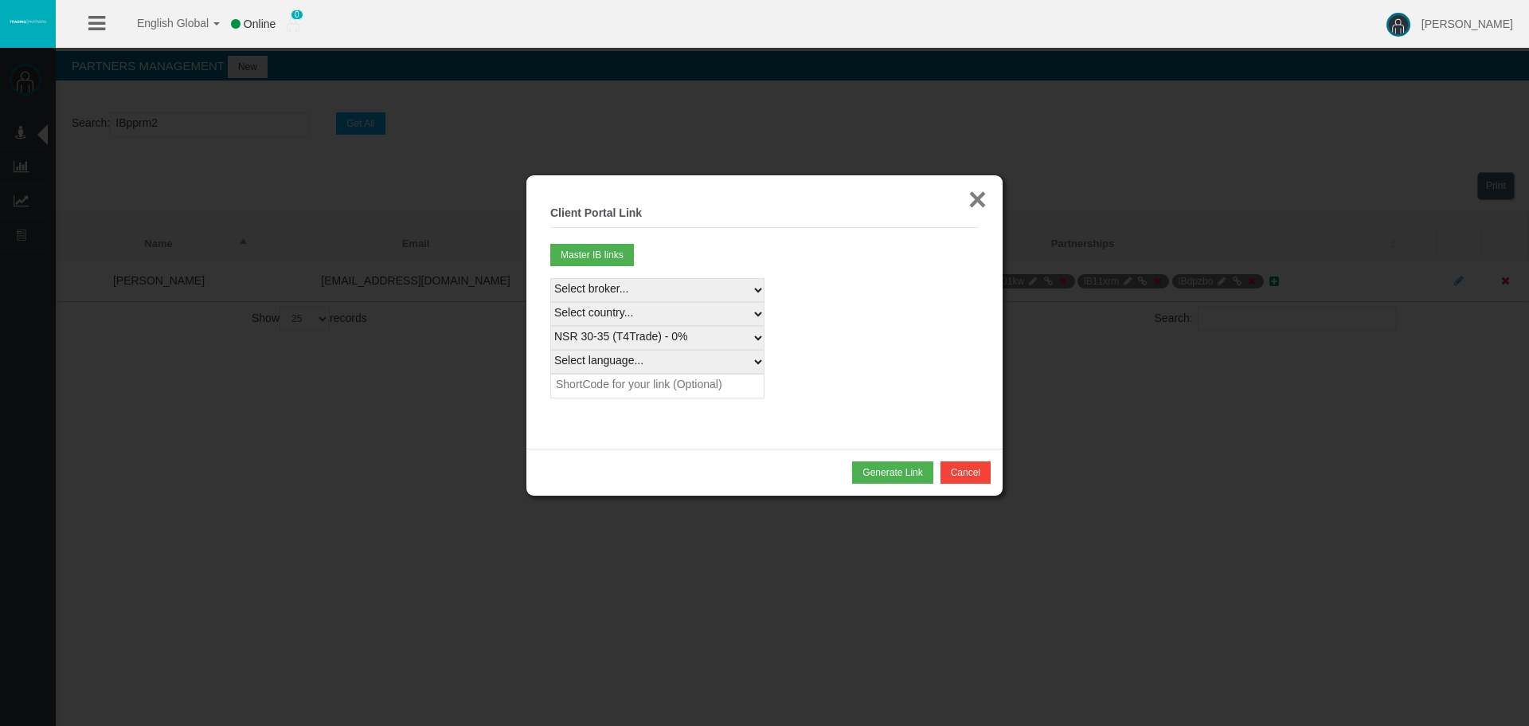
click at [983, 200] on button "×" at bounding box center [977, 199] width 18 height 32
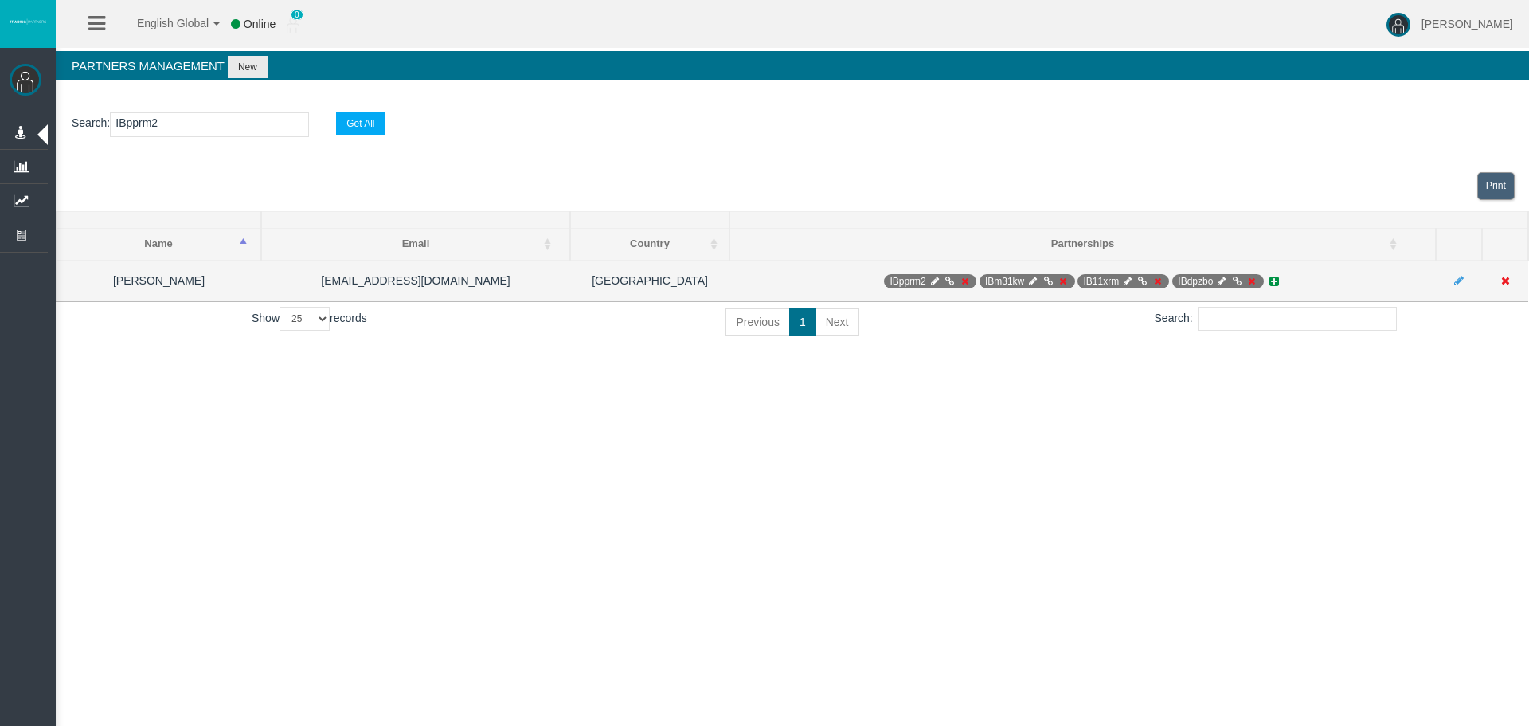
click at [1036, 277] on icon at bounding box center [1033, 281] width 12 height 10
select select "0"
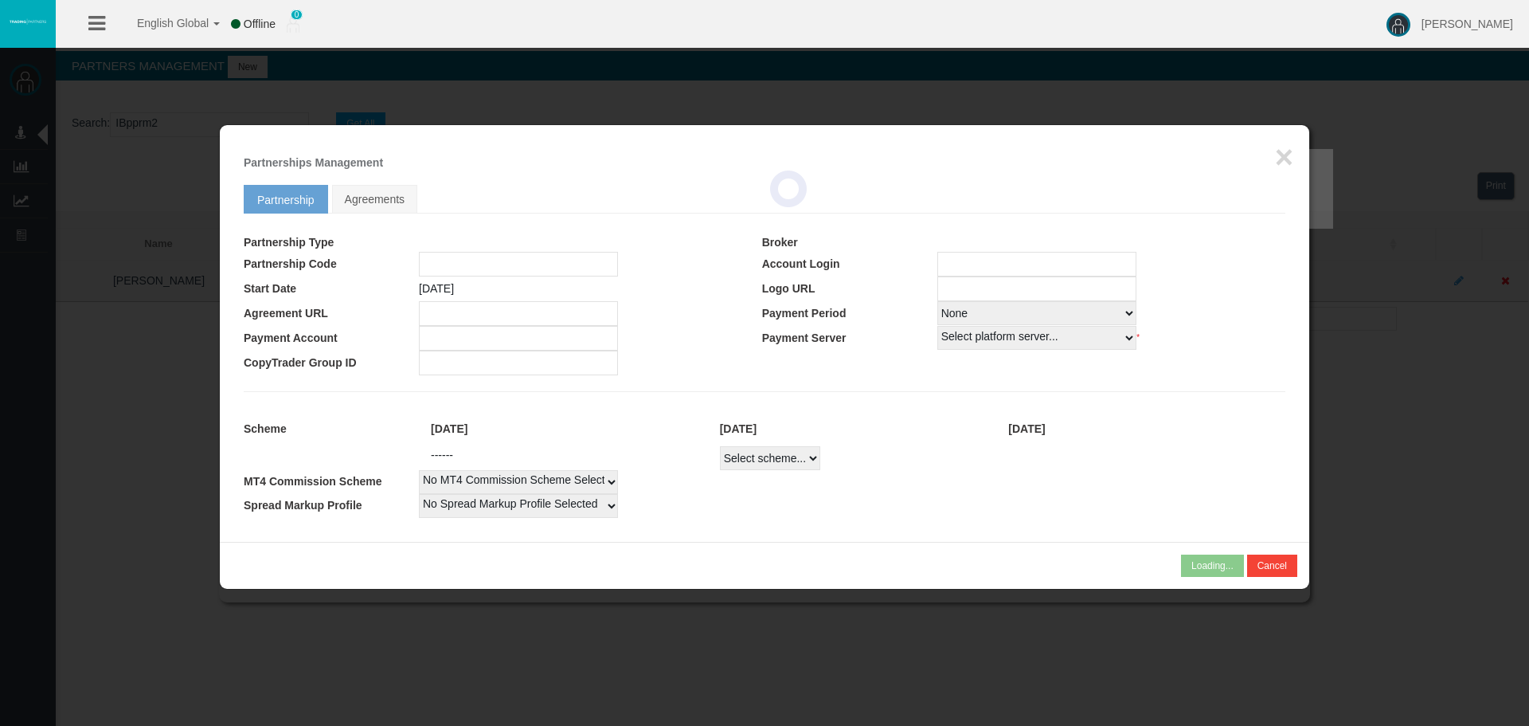
type input "IBm31kw"
type input "19266798"
select select
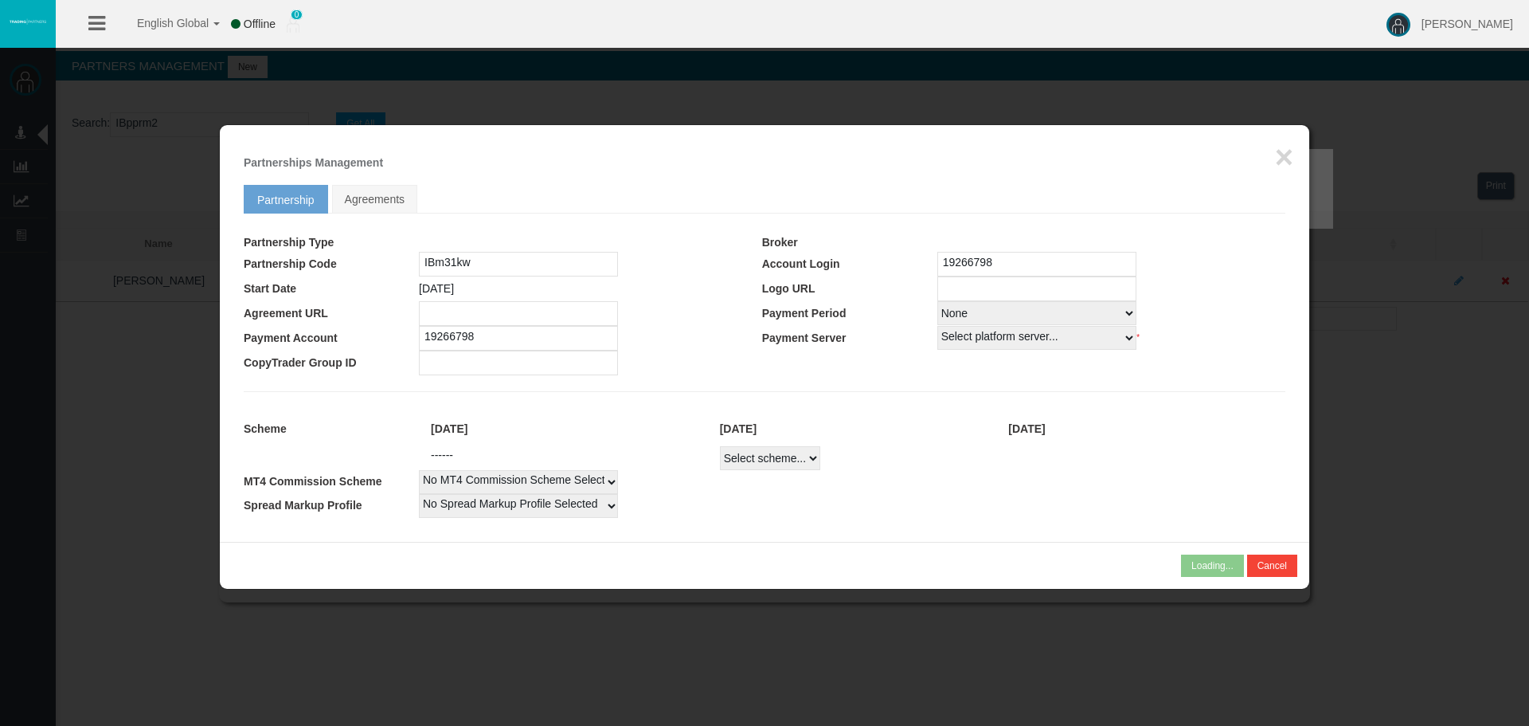
select select
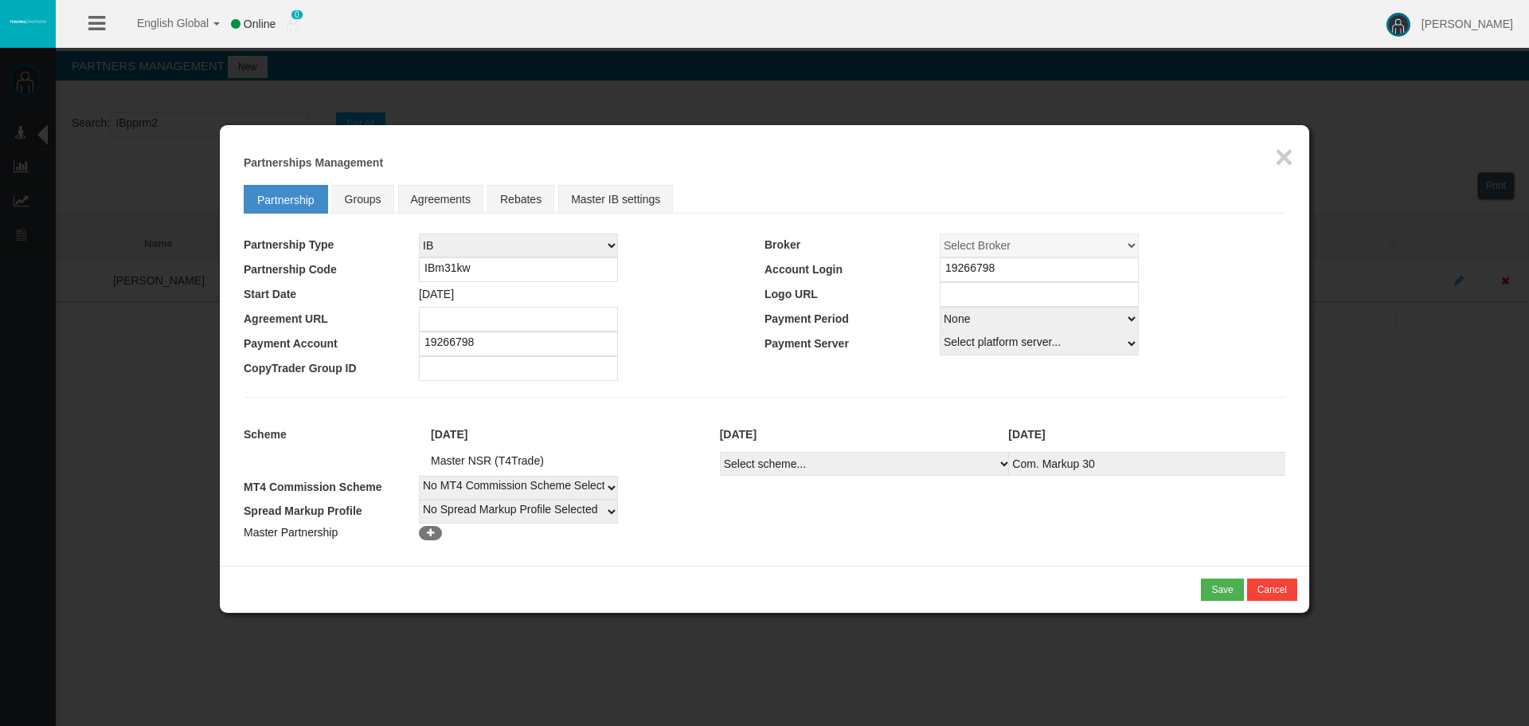
click at [1297, 155] on div "Loading... × Partnerships Management Partnership Groups Agreements Rebates Mast…" at bounding box center [764, 345] width 1089 height 440
click at [1285, 155] on button "×" at bounding box center [1284, 157] width 18 height 32
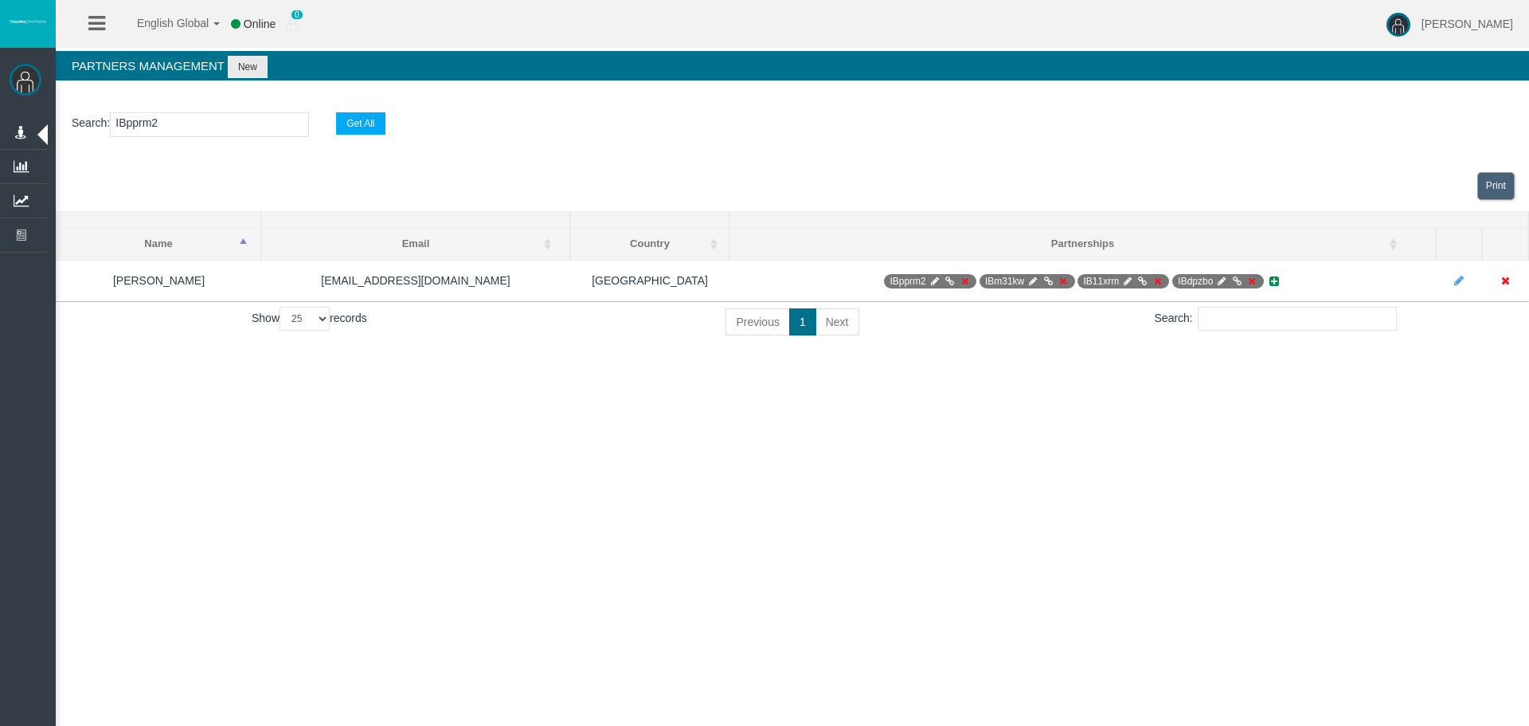
drag, startPoint x: 803, startPoint y: 468, endPoint x: 886, endPoint y: 493, distance: 86.4
click at [803, 468] on div "English Global 简体中文 English Global 日本語 한국어 Online 0 [PERSON_NAME] Help Log Out …" at bounding box center [764, 363] width 1529 height 726
click at [1139, 479] on div "English Global 简体中文 English Global 日本語 한국어 Online 0 [PERSON_NAME] Help Log Out …" at bounding box center [764, 363] width 1529 height 726
click at [749, 387] on div "English Global 简体中文 English Global 日本語 한국어 Online 0 [PERSON_NAME] Help Log Out …" at bounding box center [764, 363] width 1529 height 726
click at [873, 375] on div "English Global 简体中文 English Global 日本語 한국어 Online 0 [PERSON_NAME] Help Log Out …" at bounding box center [764, 363] width 1529 height 726
